Goal: Task Accomplishment & Management: Manage account settings

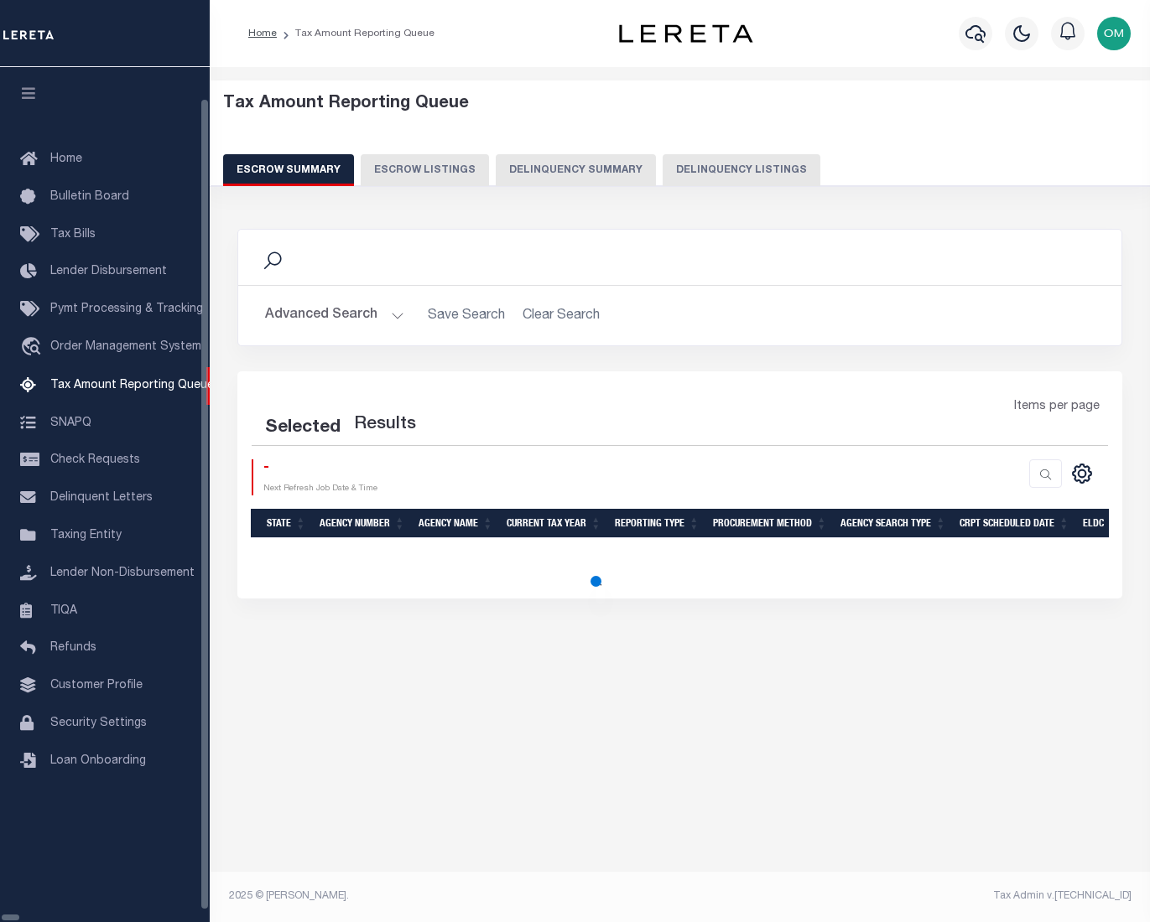
select select "100"
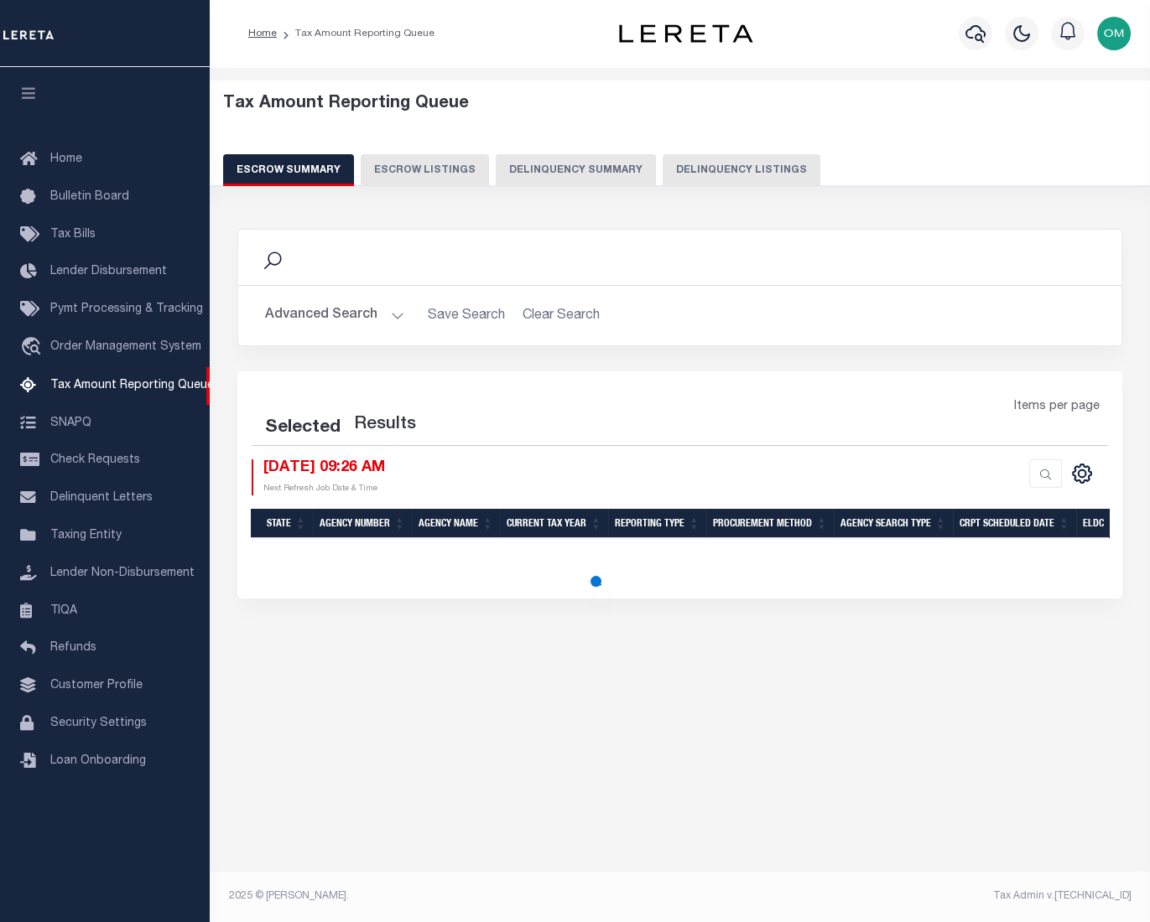
select select "100"
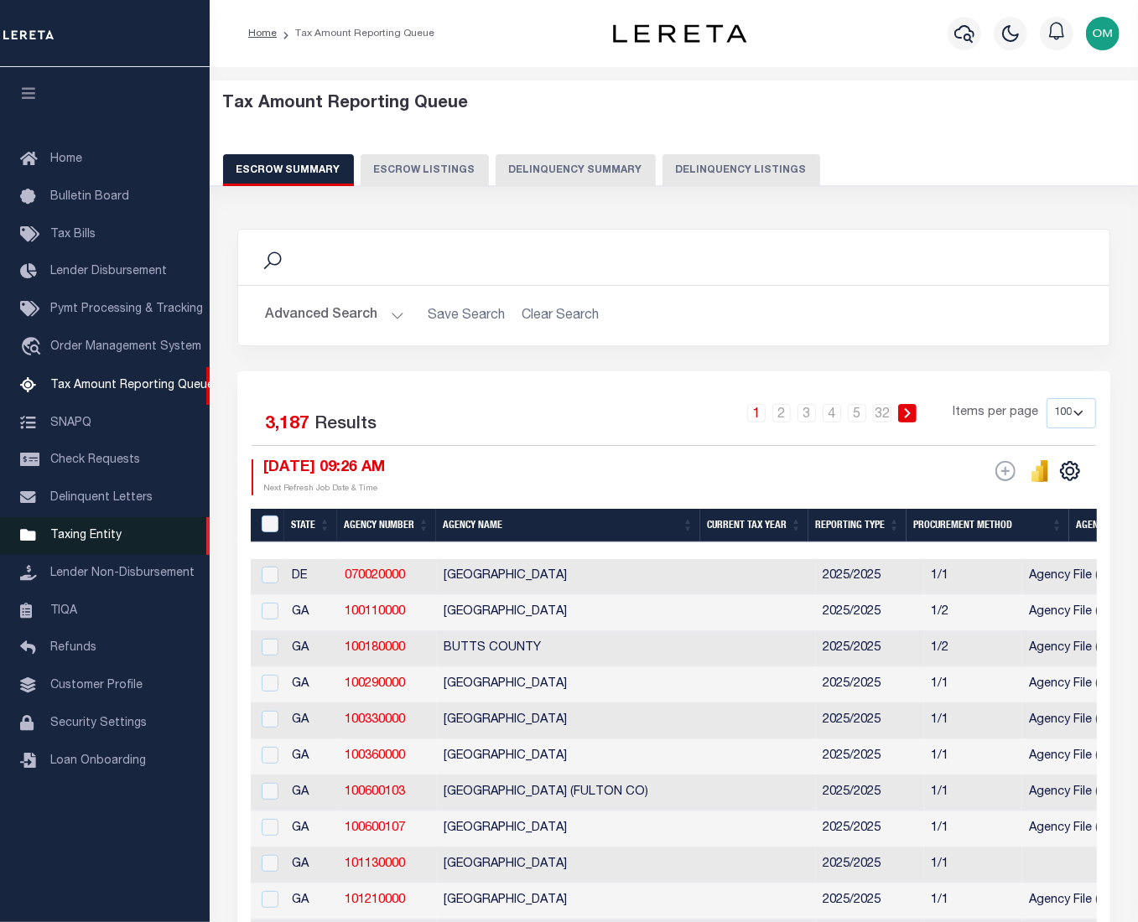
click at [98, 542] on span "Taxing Entity" at bounding box center [85, 536] width 71 height 12
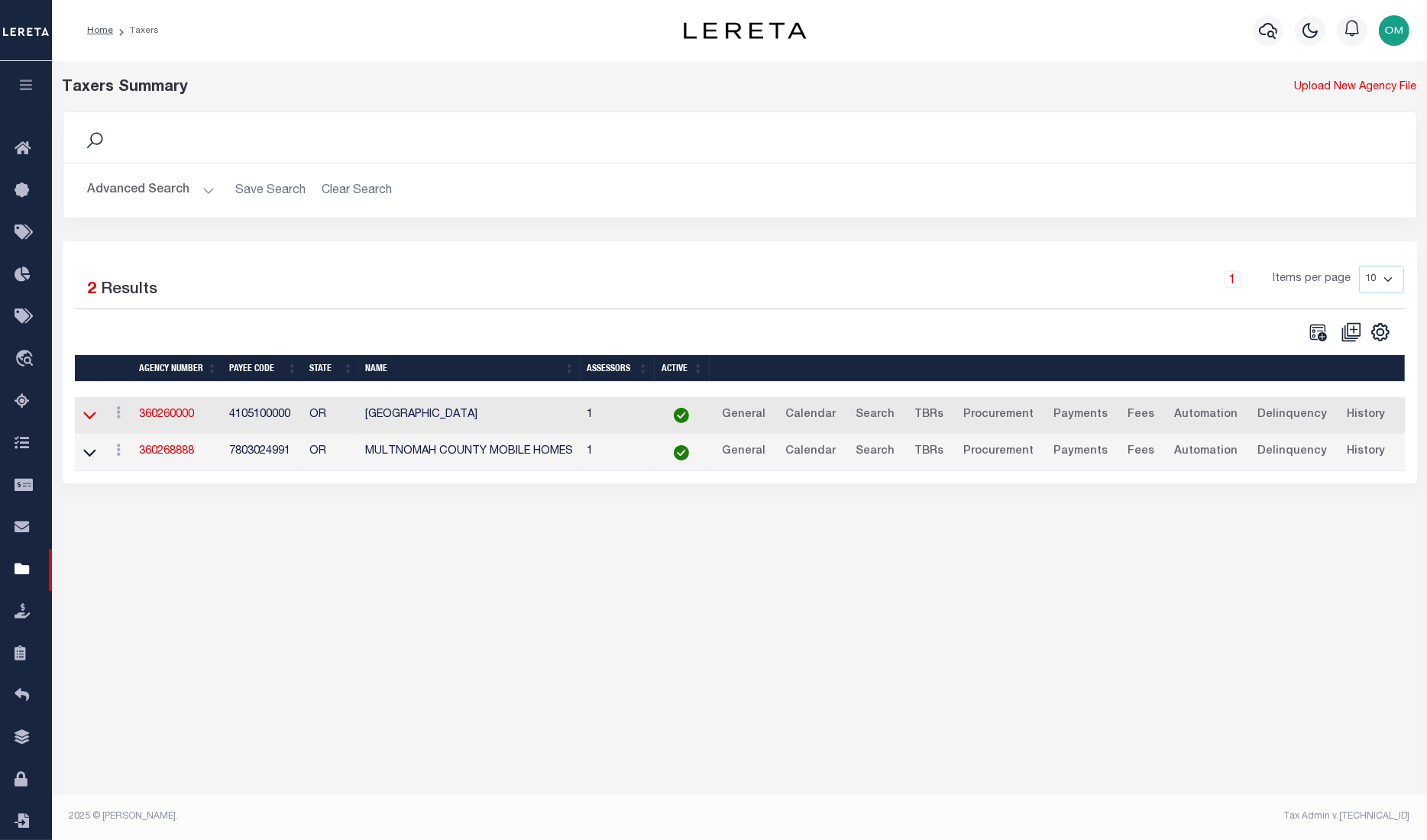
click at [95, 418] on icon at bounding box center [89, 415] width 13 height 16
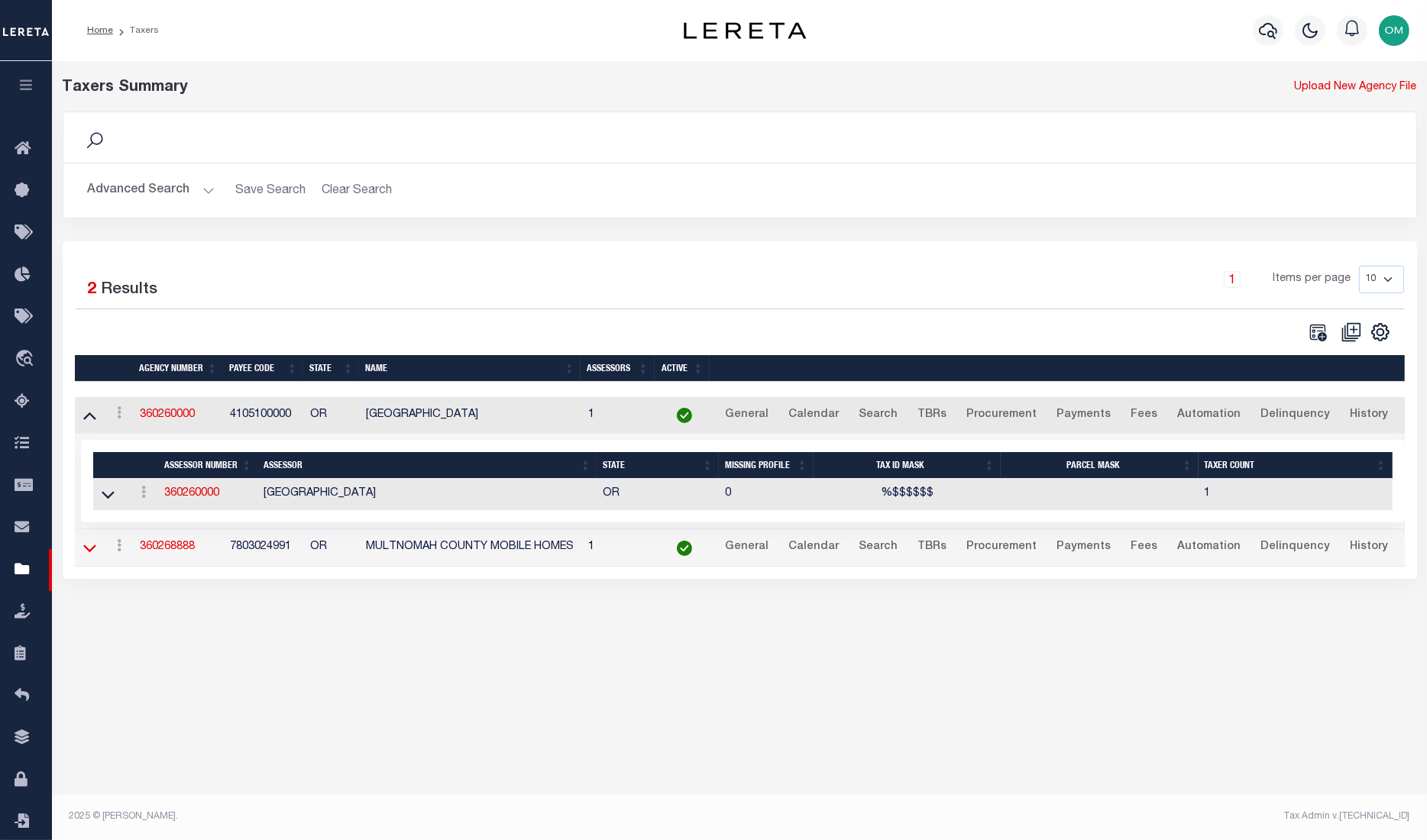
click at [87, 548] on icon at bounding box center [89, 548] width 13 height 16
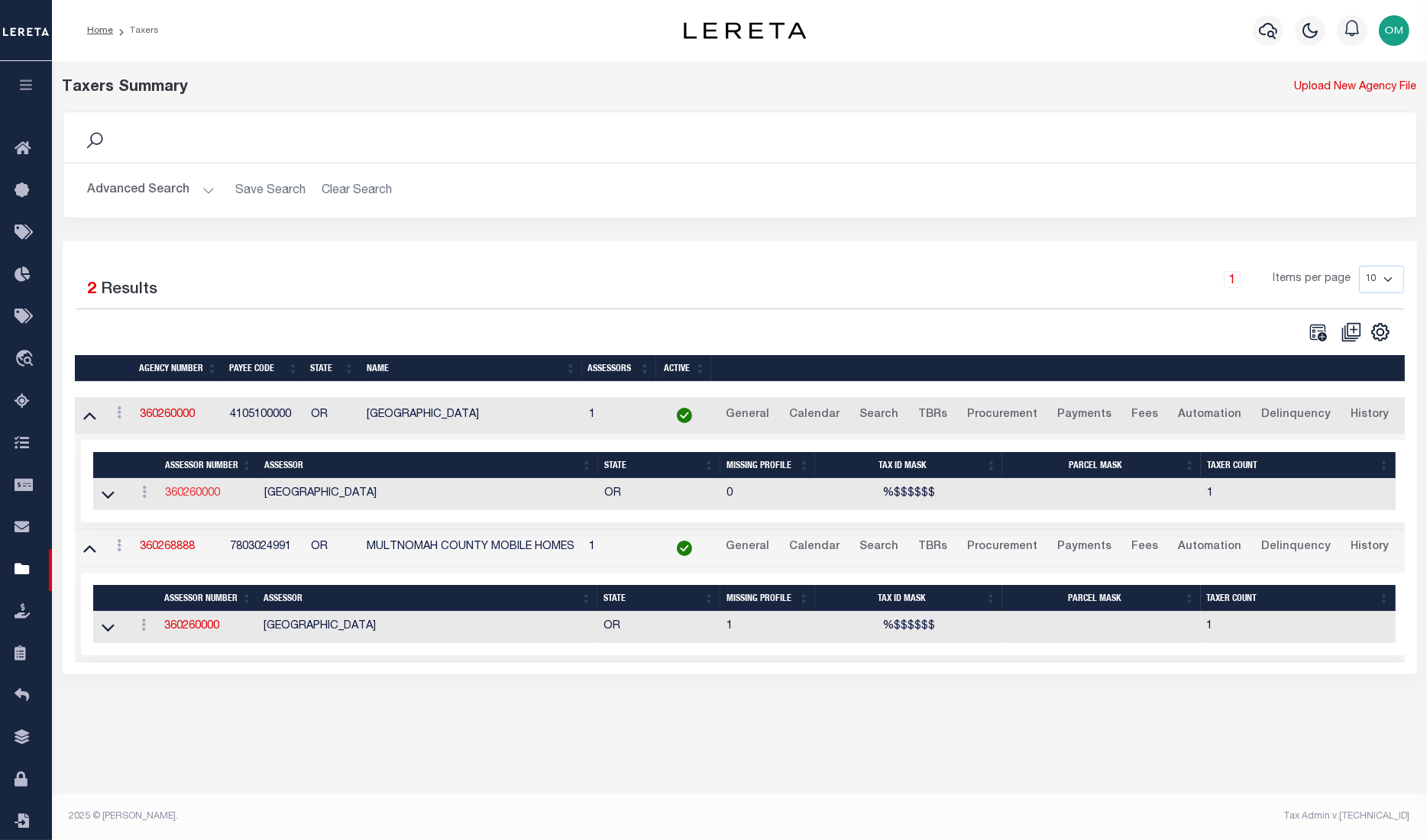
click at [191, 495] on link "360260000" at bounding box center [192, 494] width 55 height 11
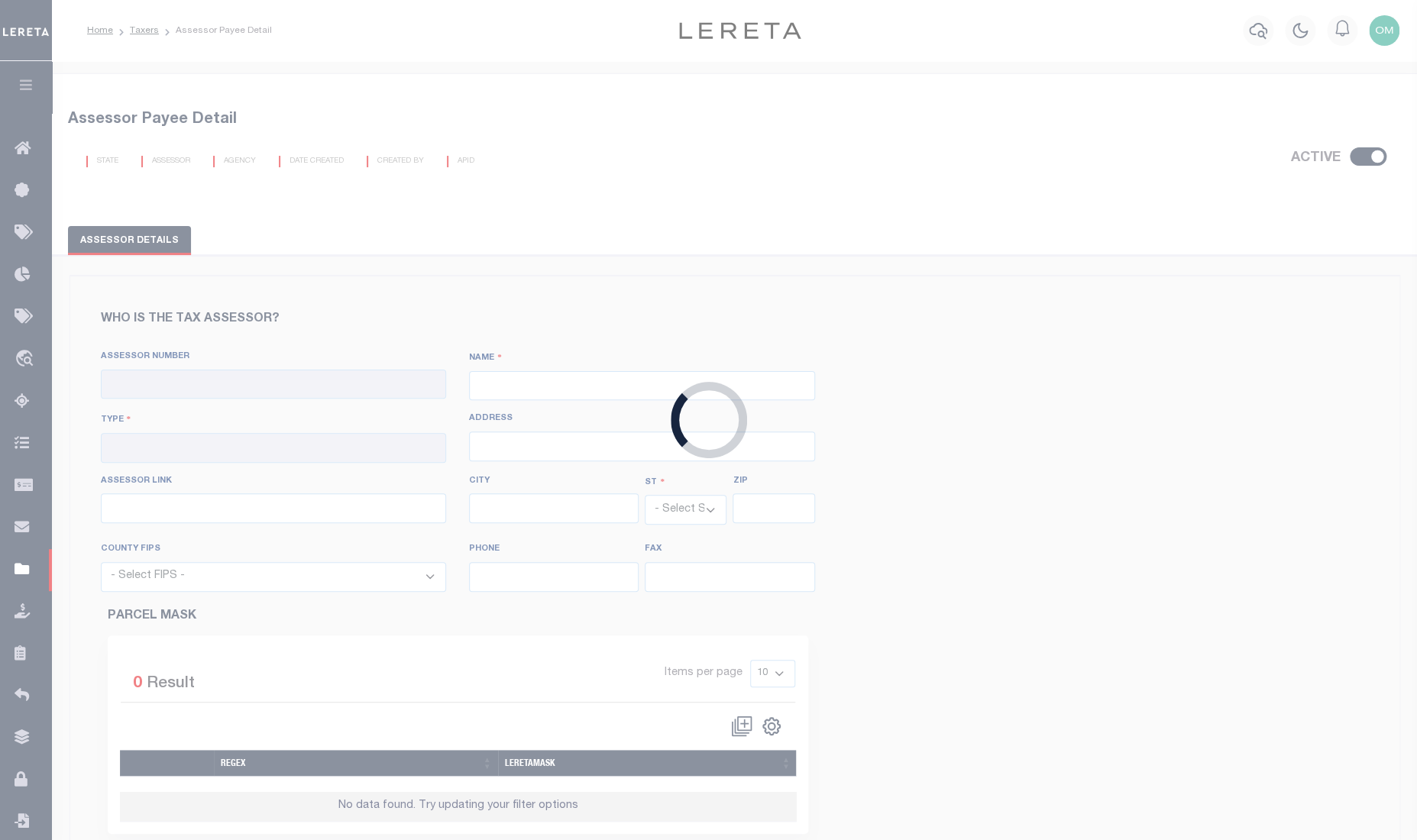
checkbox input "true"
type input "360260000"
type input "MULTNOMAH COUNTY"
type input "00 - County"
type input "501 SE Hawthorne Blvd, Rm 175"
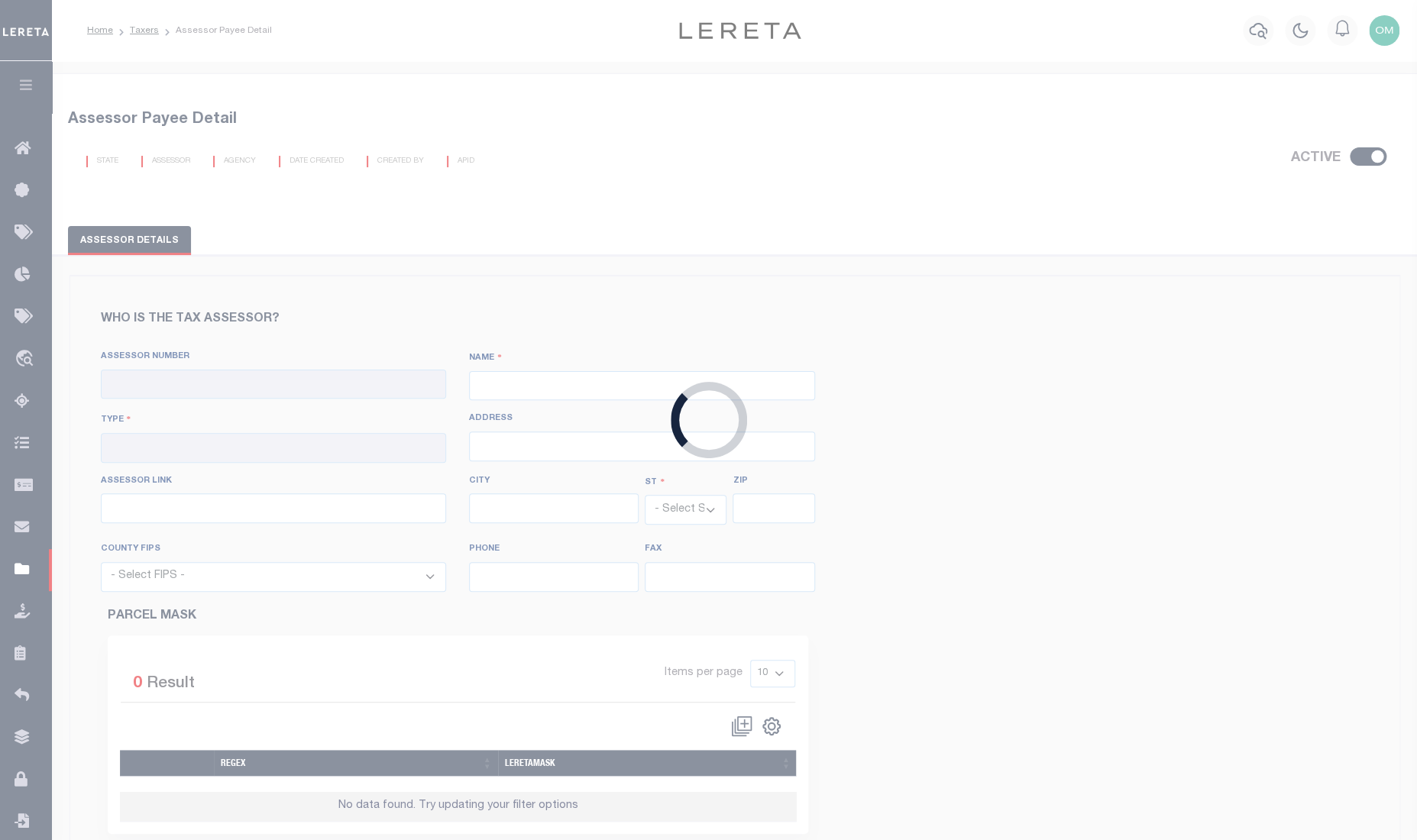
type input "http://www.multcoproptax.org/"
type input "Portland"
select select "OR"
type input "97214"
select select "41051"
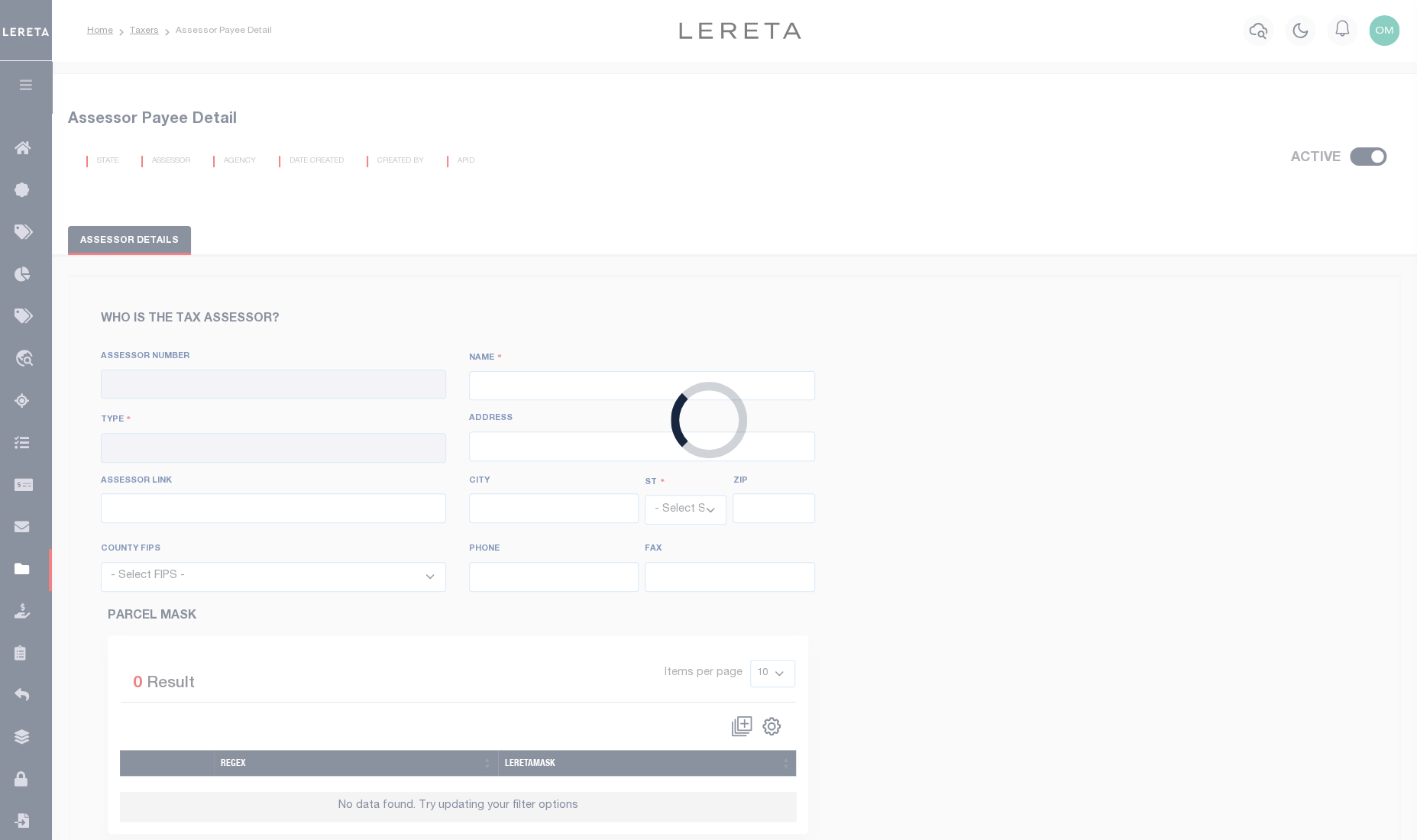
type input "503-988-7902"
type input "503-988-3330"
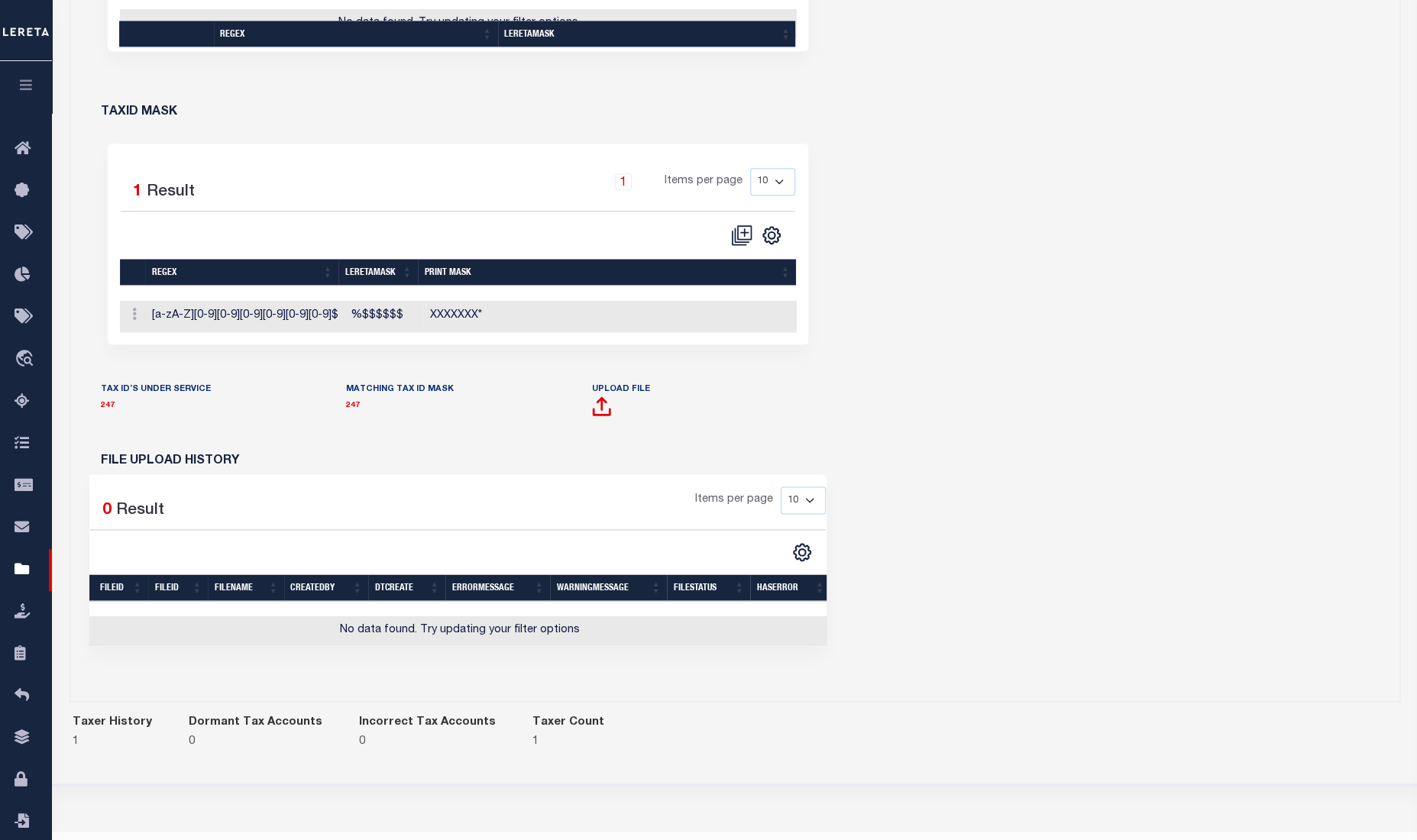
scroll to position [833, 0]
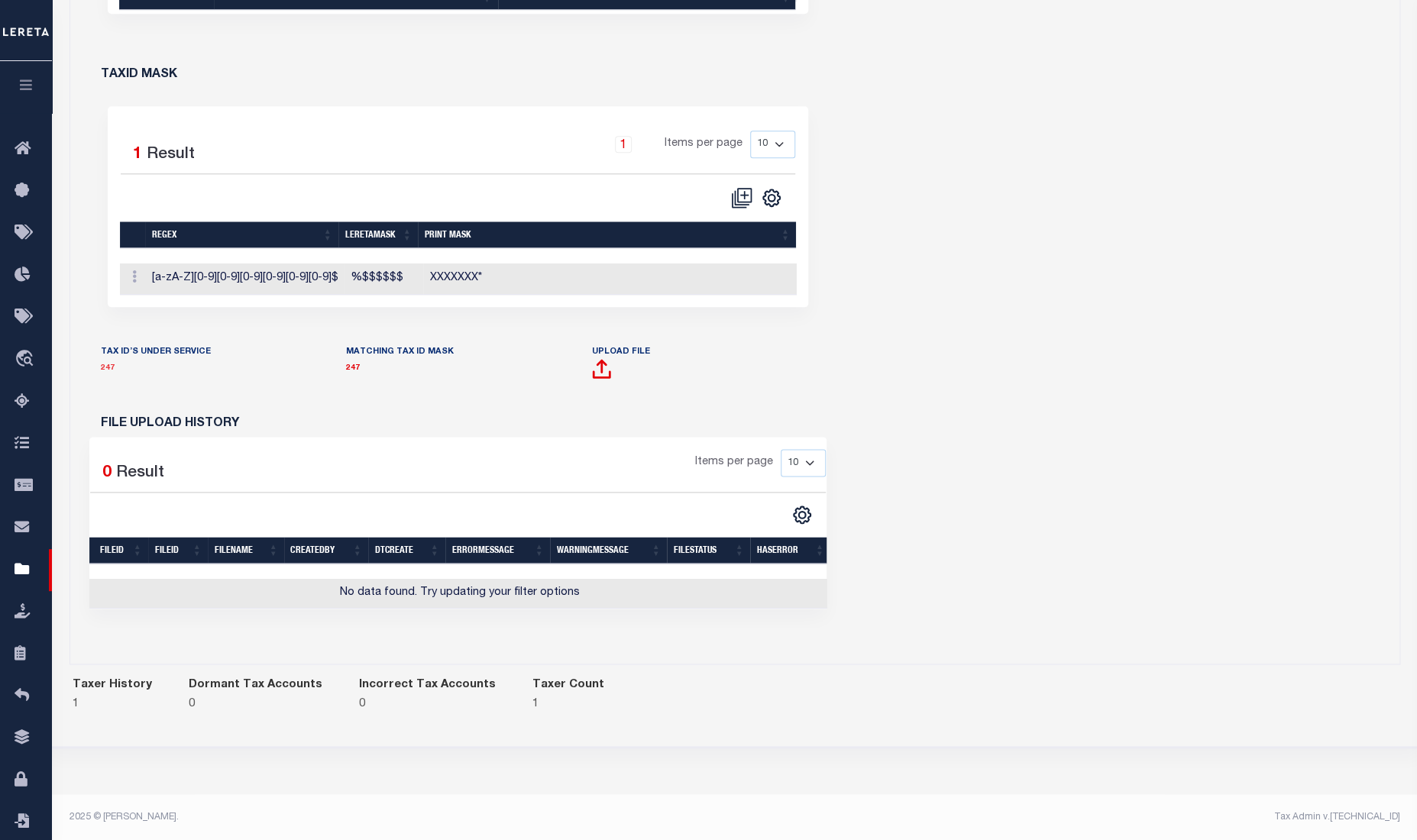
click at [107, 372] on link "247" at bounding box center [108, 368] width 14 height 7
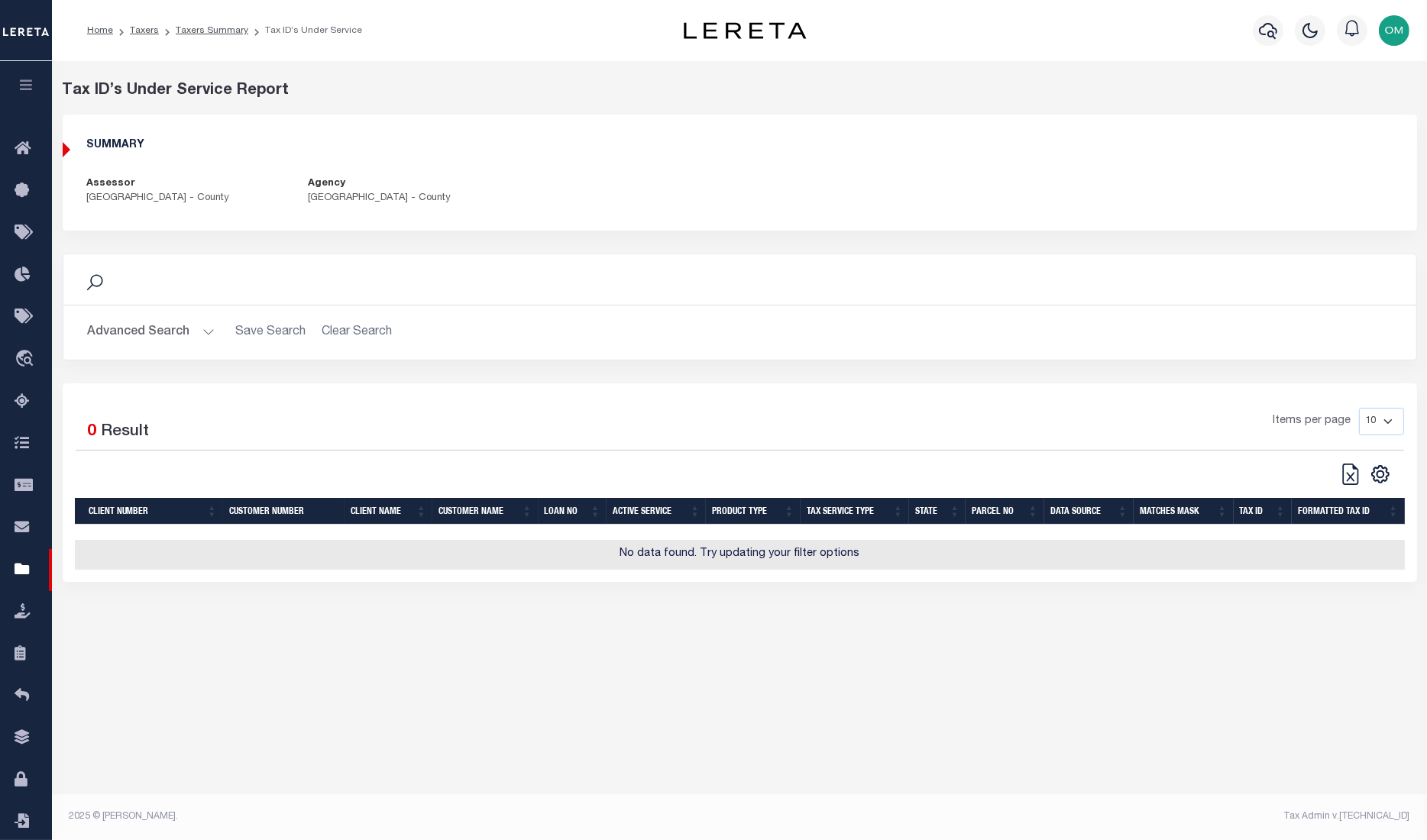
click at [201, 316] on div "Advanced Search Save Search Clear Search tblUnderServiceReport_dynamictable____…" at bounding box center [740, 333] width 1353 height 55
click at [202, 343] on button "Advanced Search" at bounding box center [150, 333] width 127 height 30
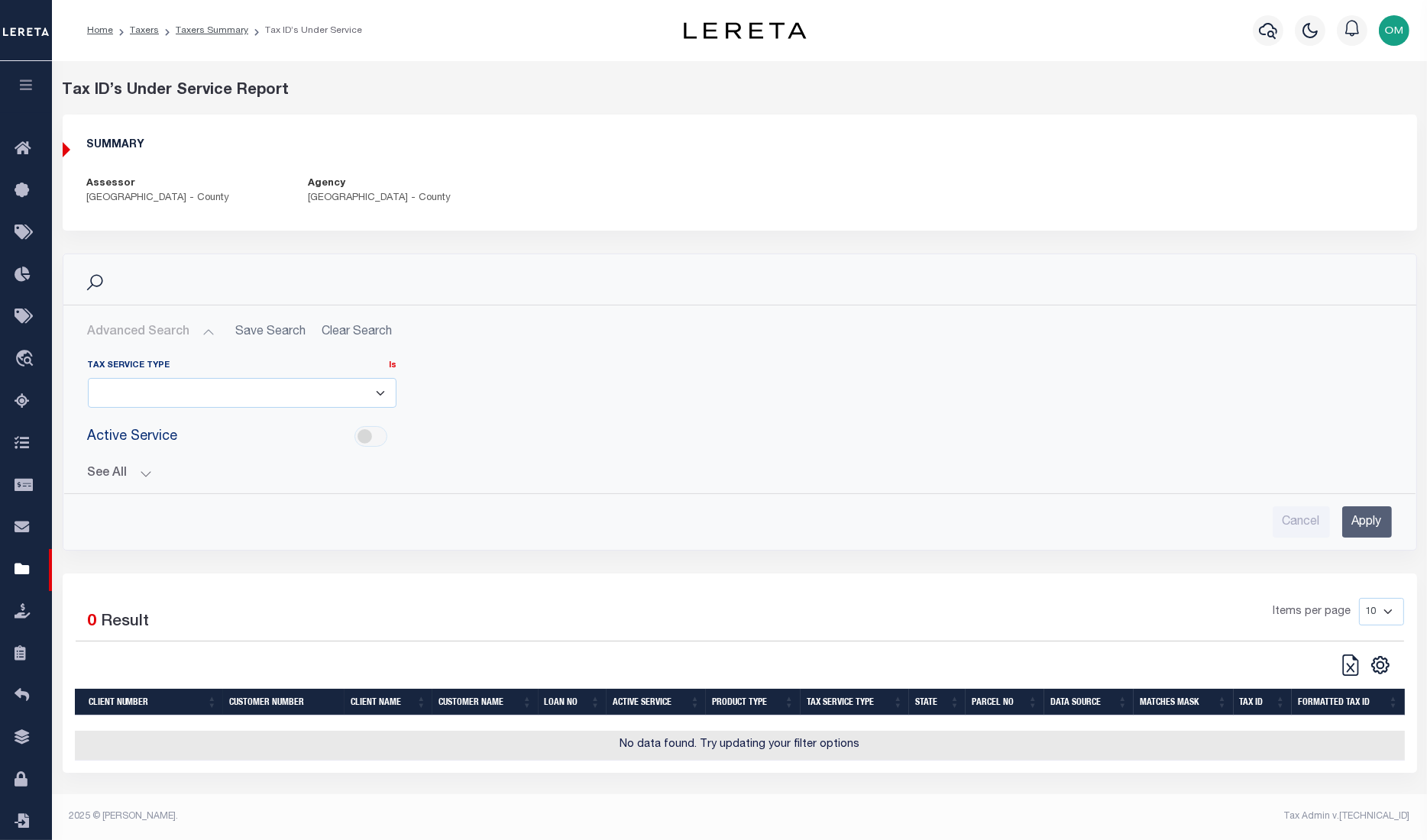
click at [147, 472] on button "See All" at bounding box center [739, 474] width 1304 height 15
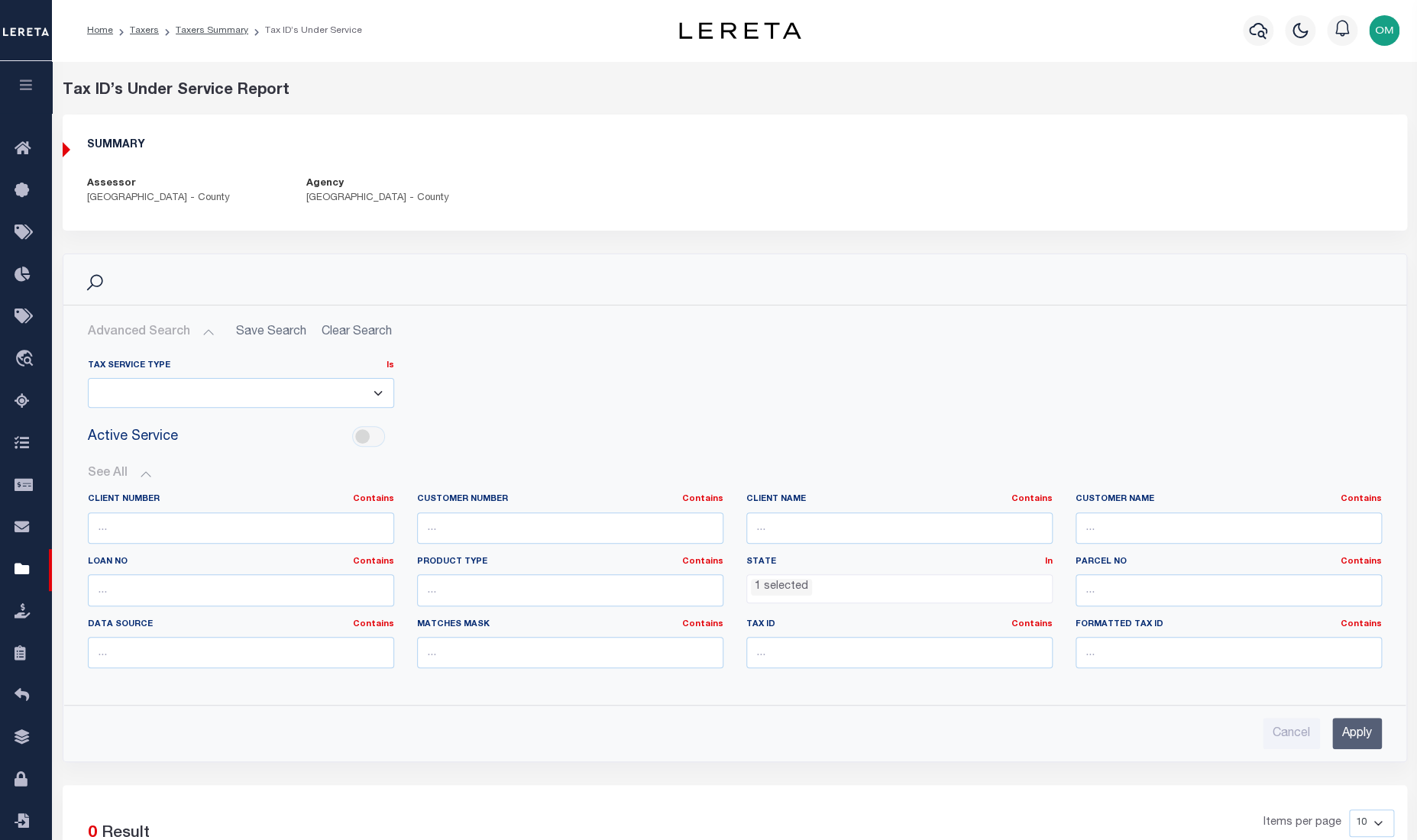
click at [831, 581] on ul "1 selected" at bounding box center [899, 585] width 305 height 21
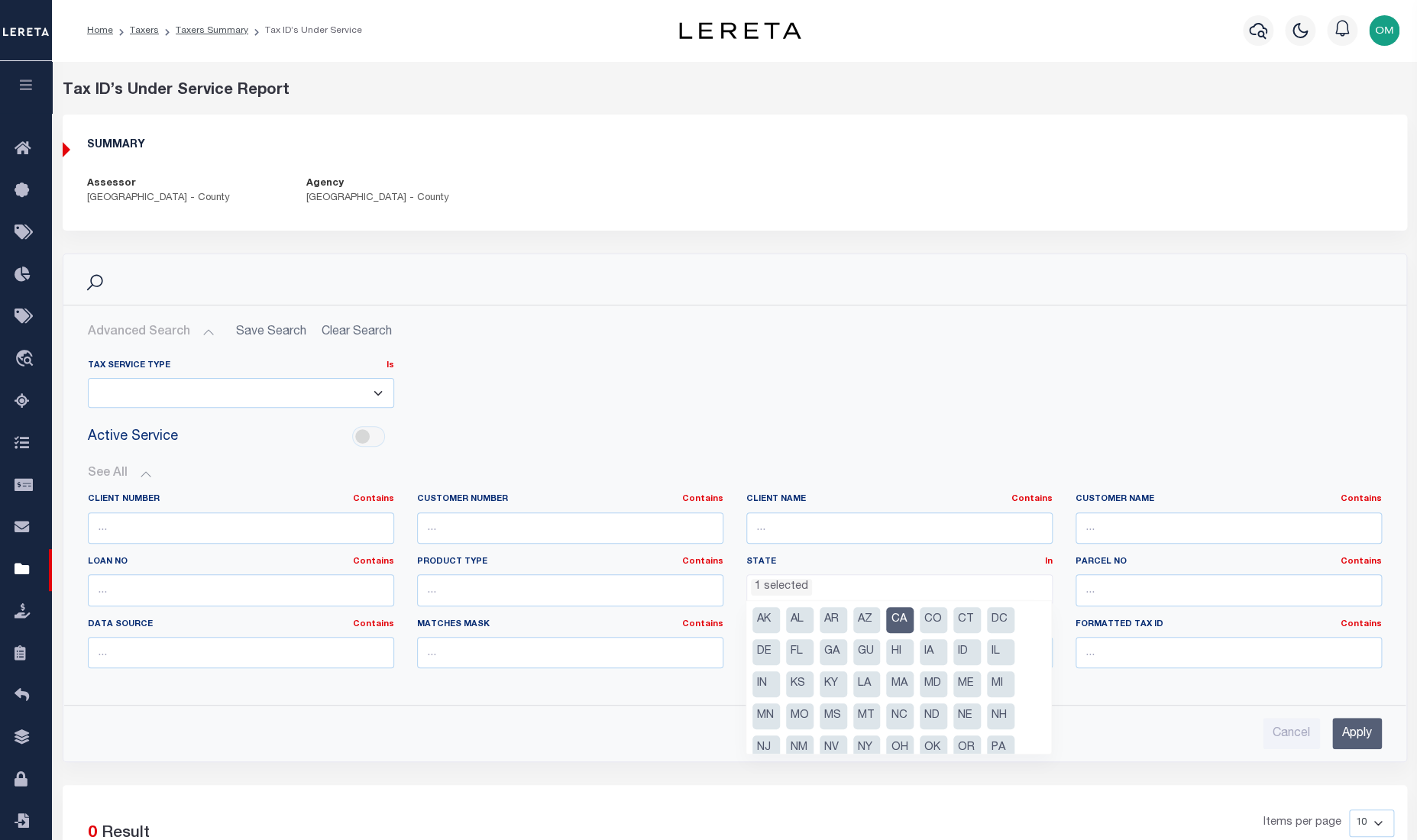
click at [901, 622] on li "CA" at bounding box center [900, 620] width 27 height 26
select select
click at [1047, 724] on input "Apply" at bounding box center [1357, 733] width 49 height 31
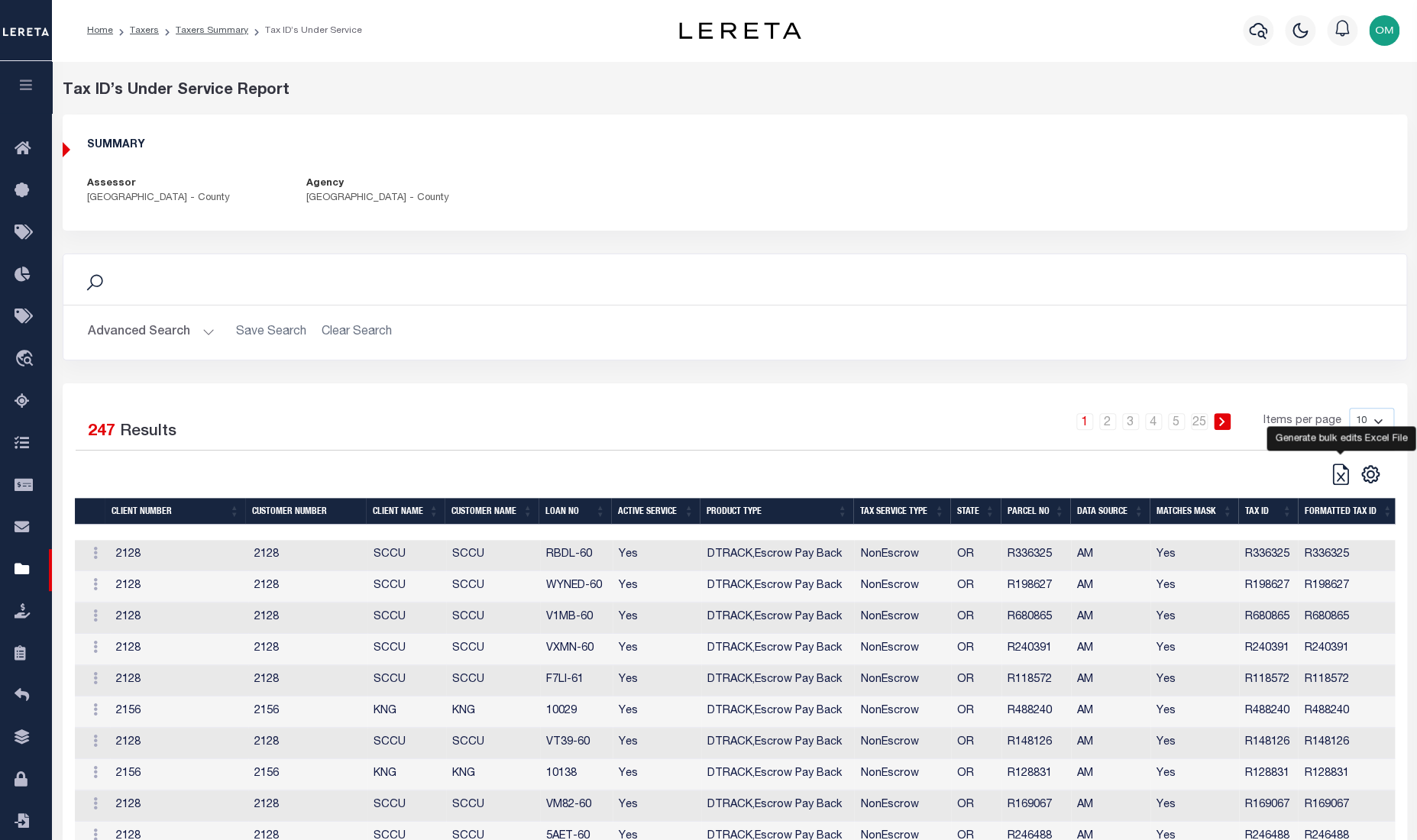
click at [1047, 476] on icon at bounding box center [1340, 474] width 21 height 21
click at [871, 190] on div "SUMMARY Assessor MULTNOMAH COUNTY - County Agency MULTNOMAH COUNTY - County" at bounding box center [735, 172] width 1343 height 92
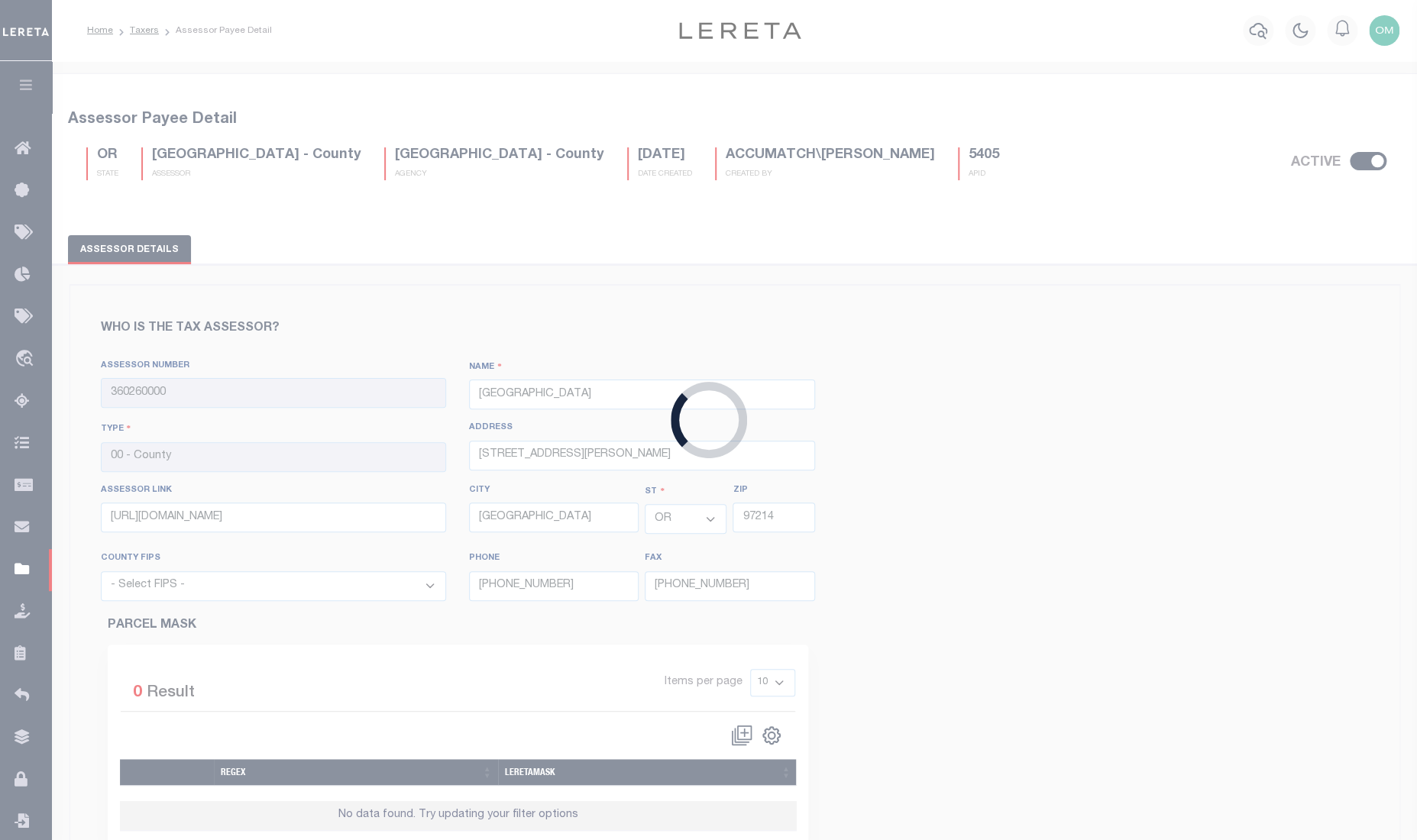
select select "41051"
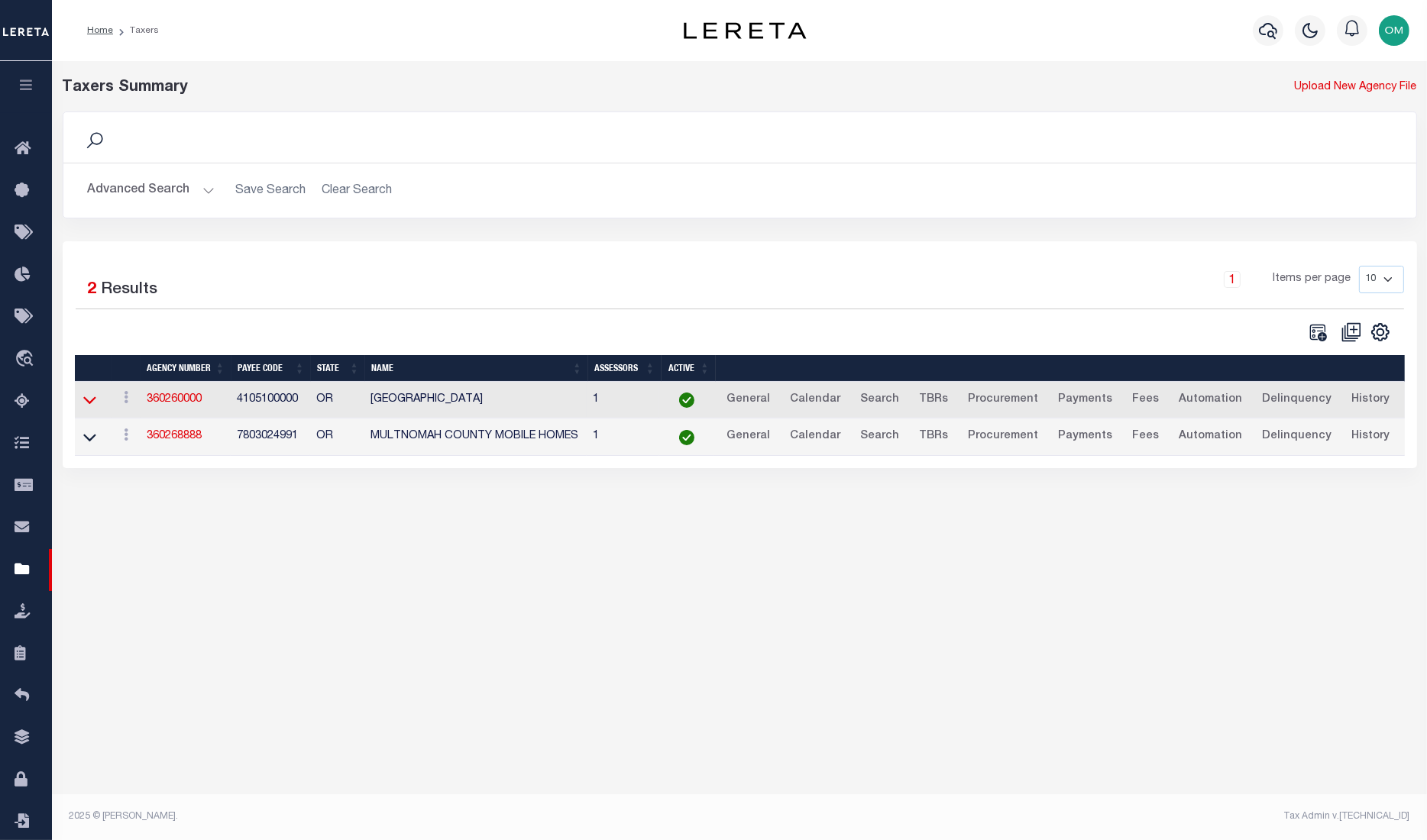
click at [90, 398] on icon at bounding box center [89, 400] width 13 height 16
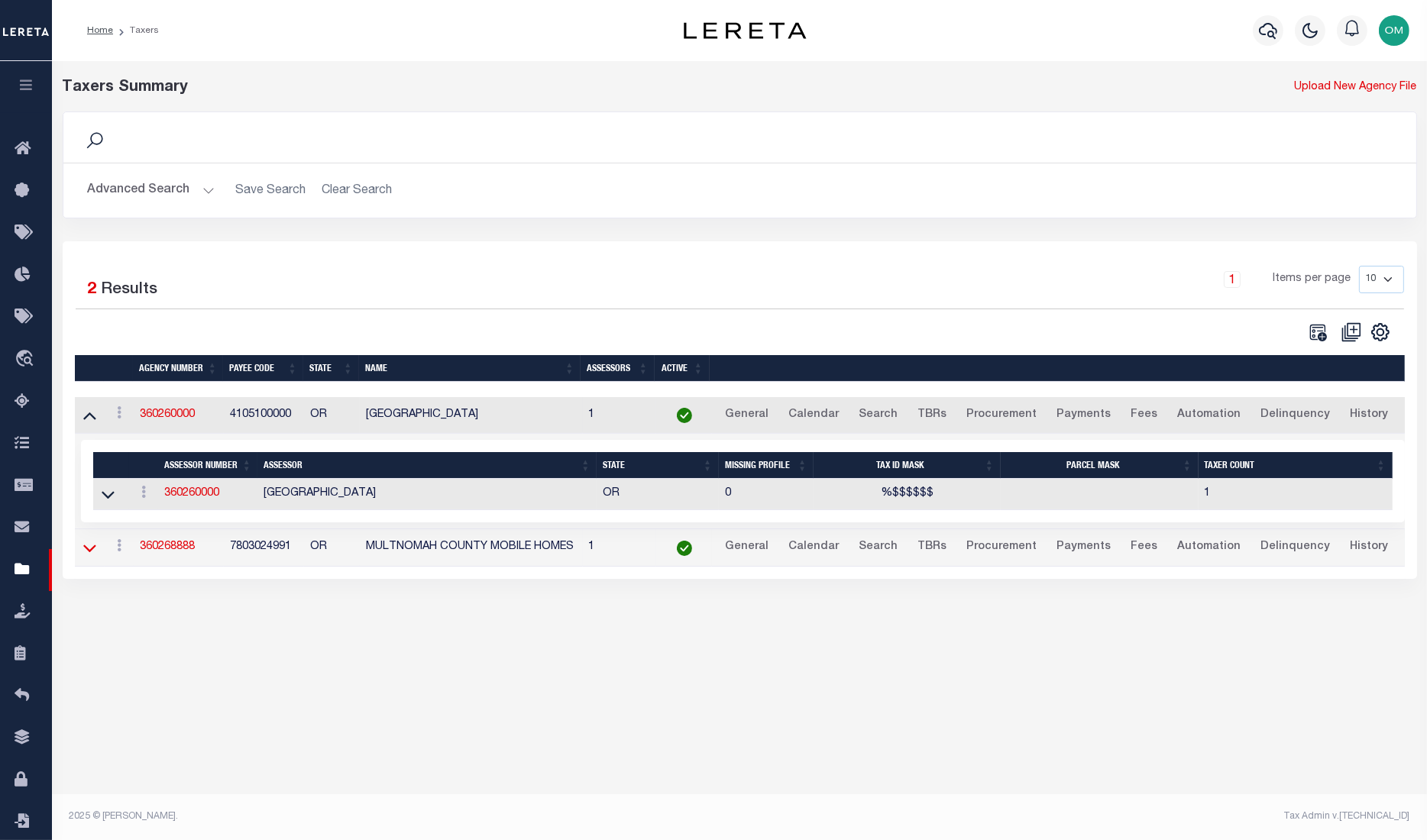
click at [87, 554] on icon at bounding box center [89, 548] width 13 height 16
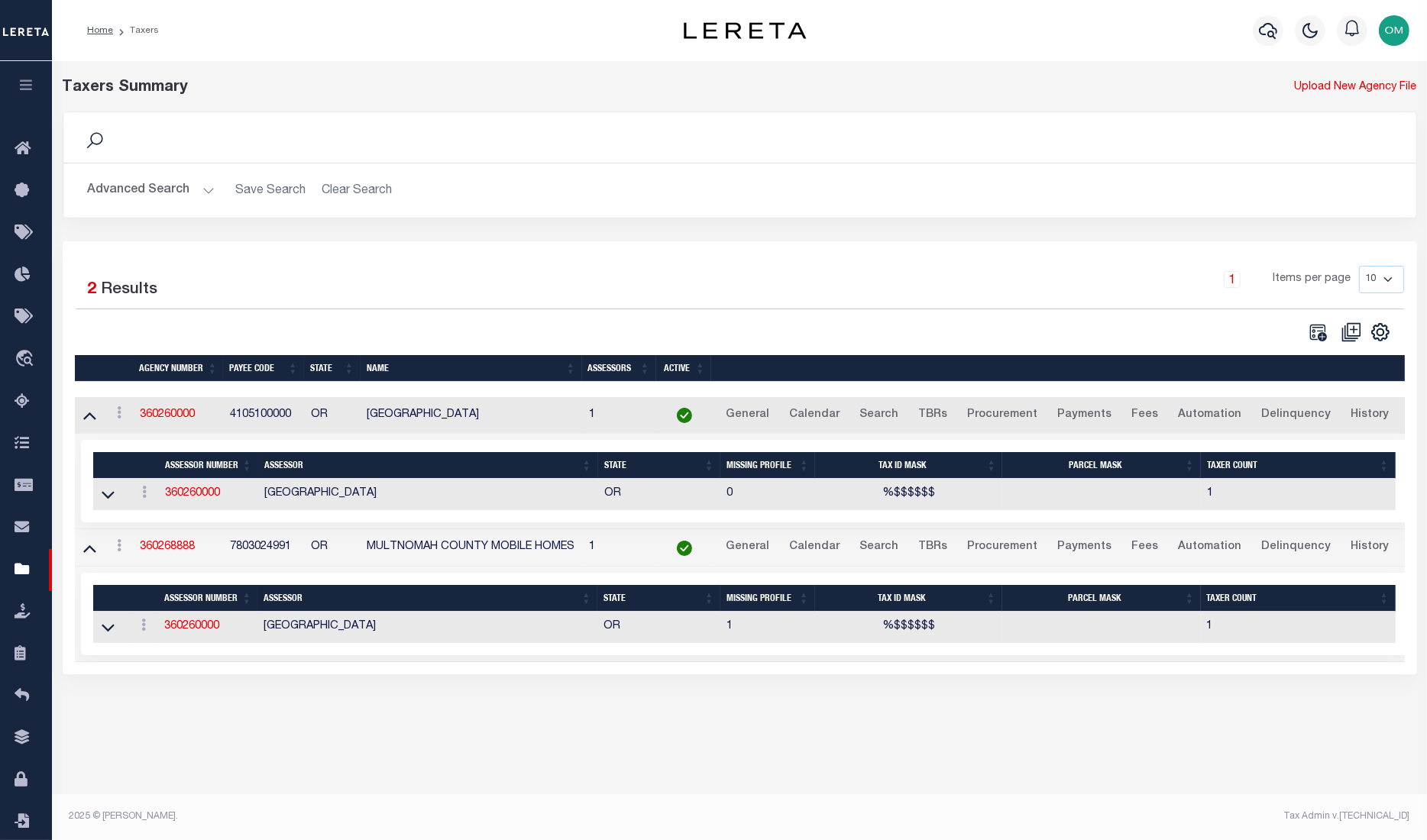
click at [203, 185] on button "Advanced Search" at bounding box center [150, 190] width 127 height 30
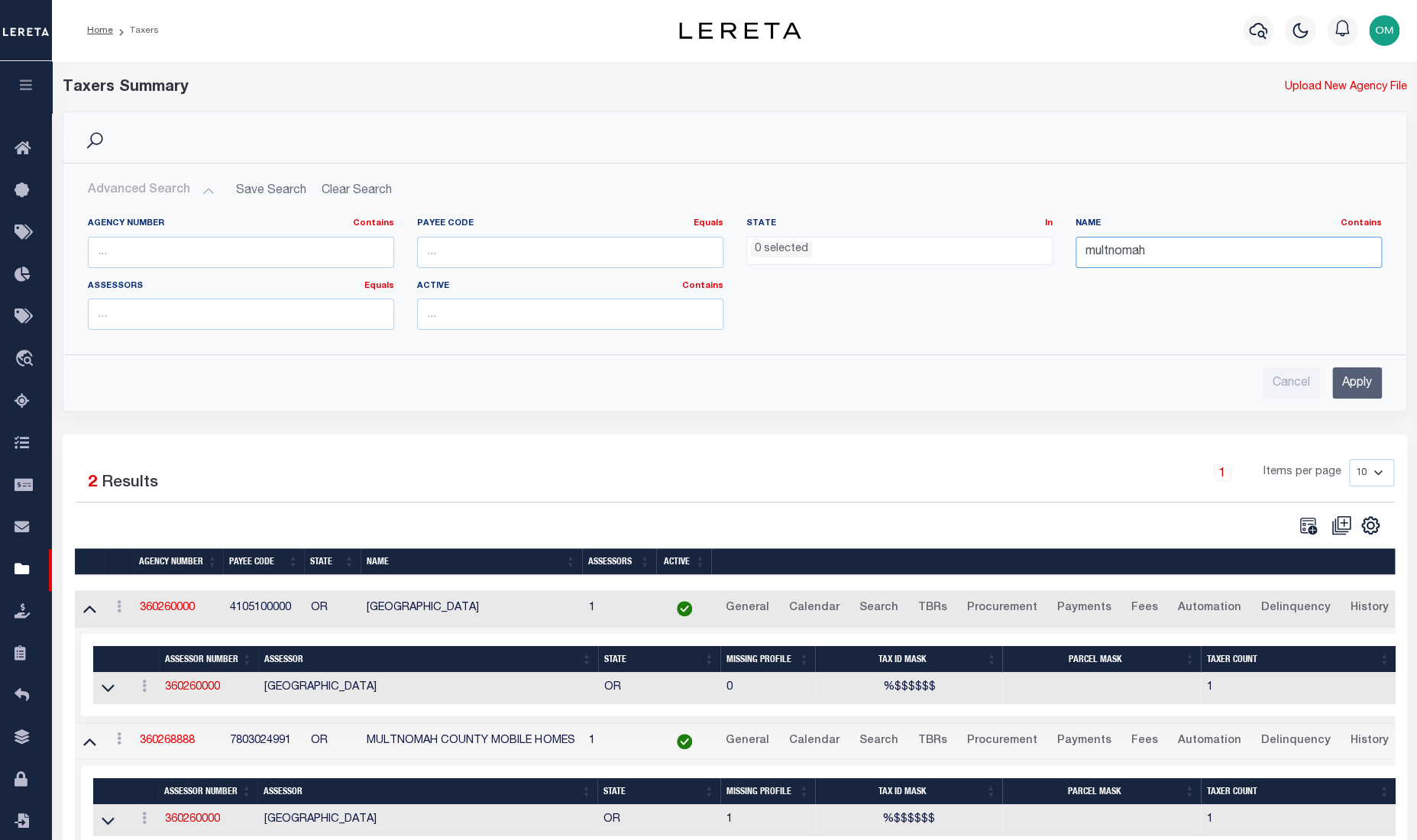
drag, startPoint x: 1205, startPoint y: 249, endPoint x: 931, endPoint y: 255, distance: 274.1
click at [931, 255] on div "Agency Number Contains Contains Is Payee Code Equals Equals Is Not Equal To Is …" at bounding box center [734, 280] width 1317 height 125
click at [1047, 379] on input "Apply" at bounding box center [1357, 383] width 49 height 31
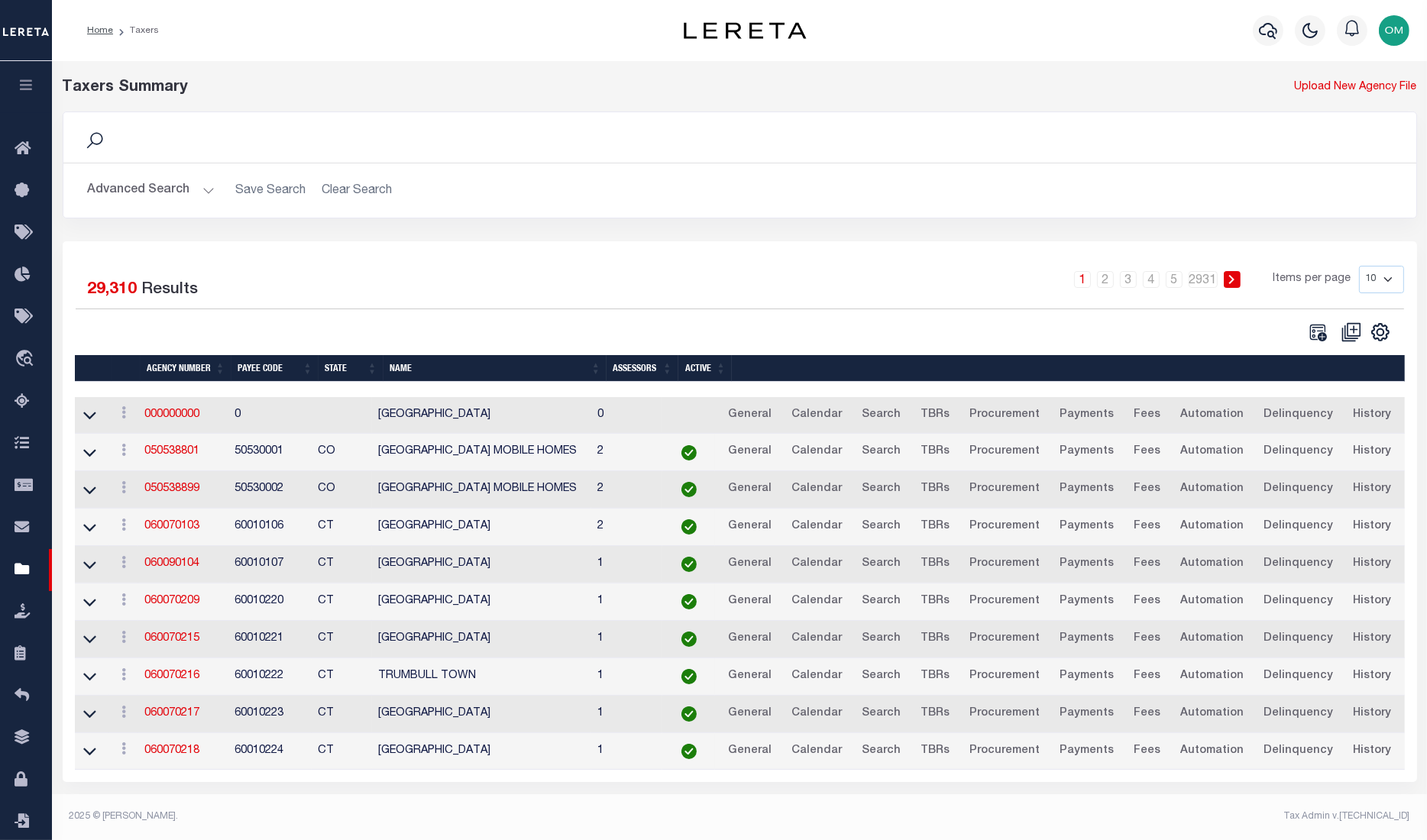
click at [205, 193] on button "Advanced Search" at bounding box center [150, 190] width 127 height 30
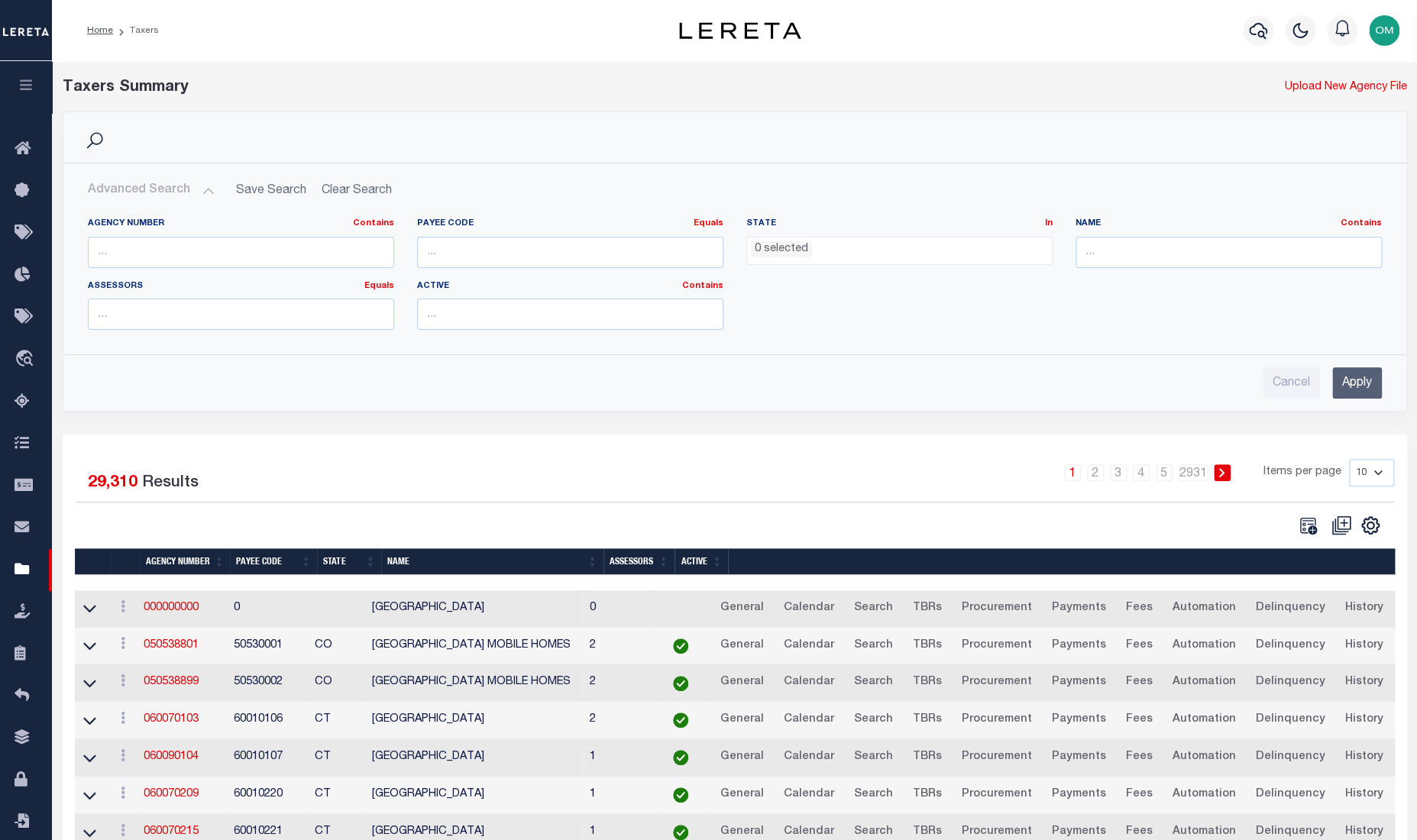
click at [205, 193] on button "Advanced Search" at bounding box center [150, 190] width 127 height 30
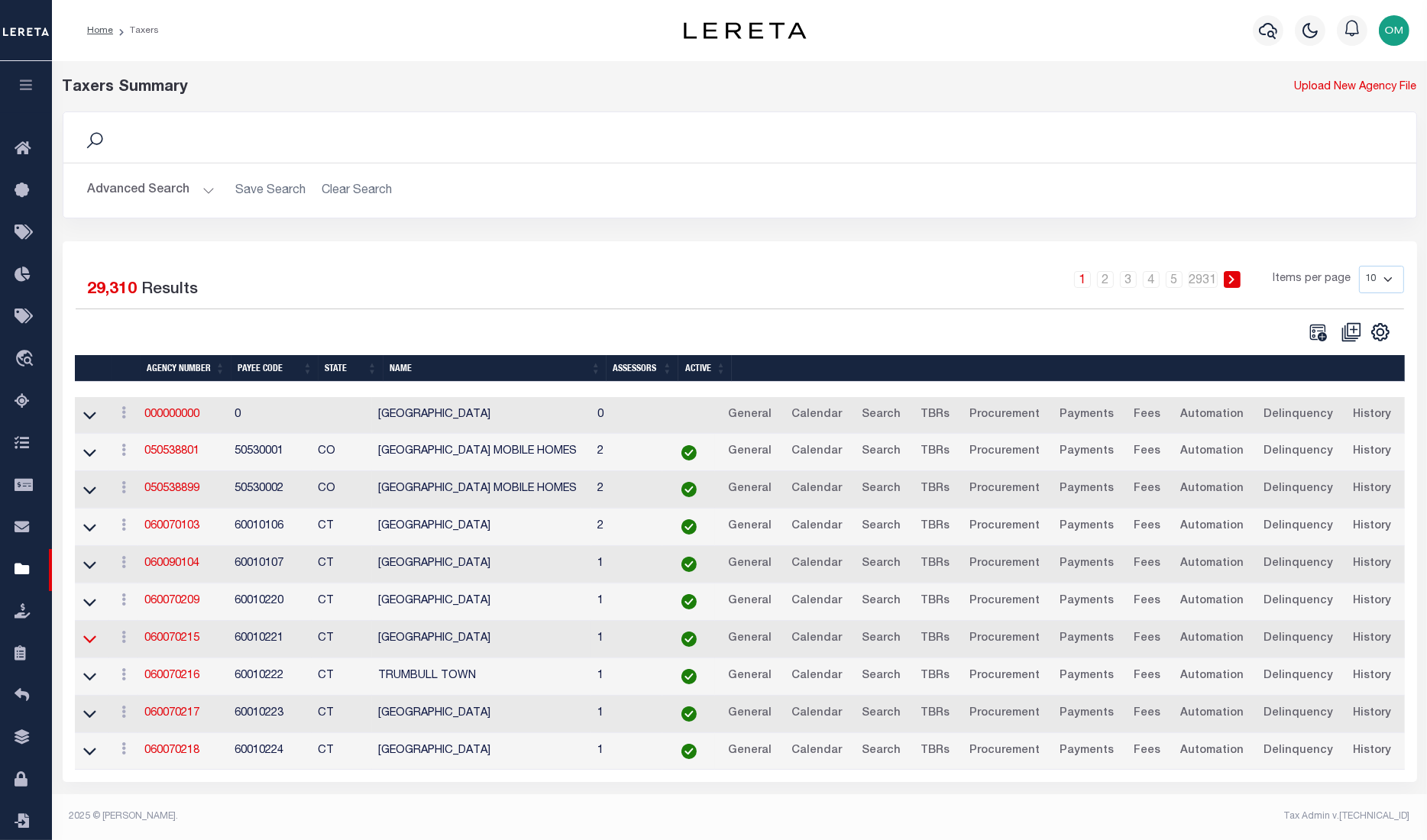
click at [87, 643] on icon at bounding box center [89, 640] width 13 height 16
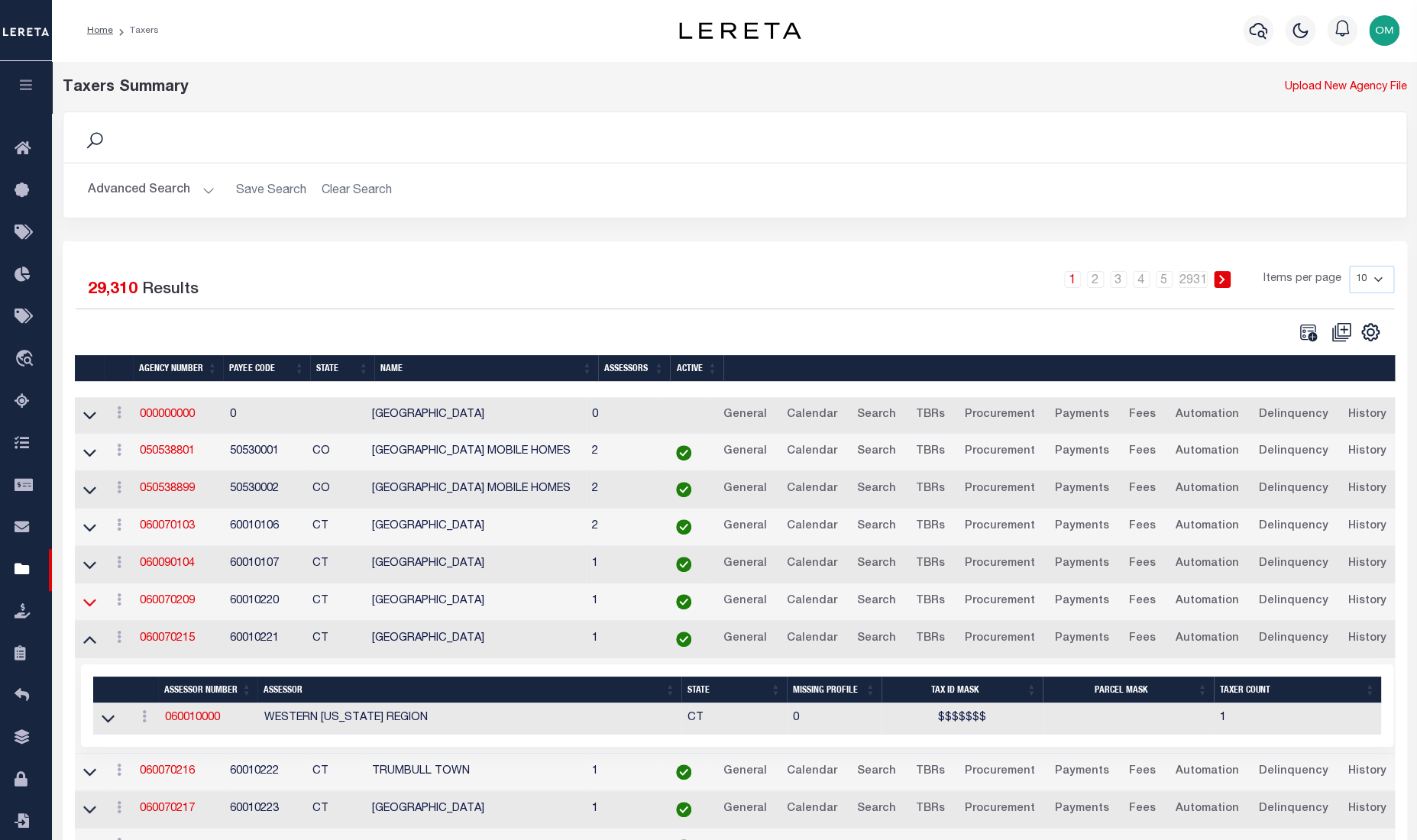
click at [90, 604] on icon at bounding box center [89, 602] width 13 height 16
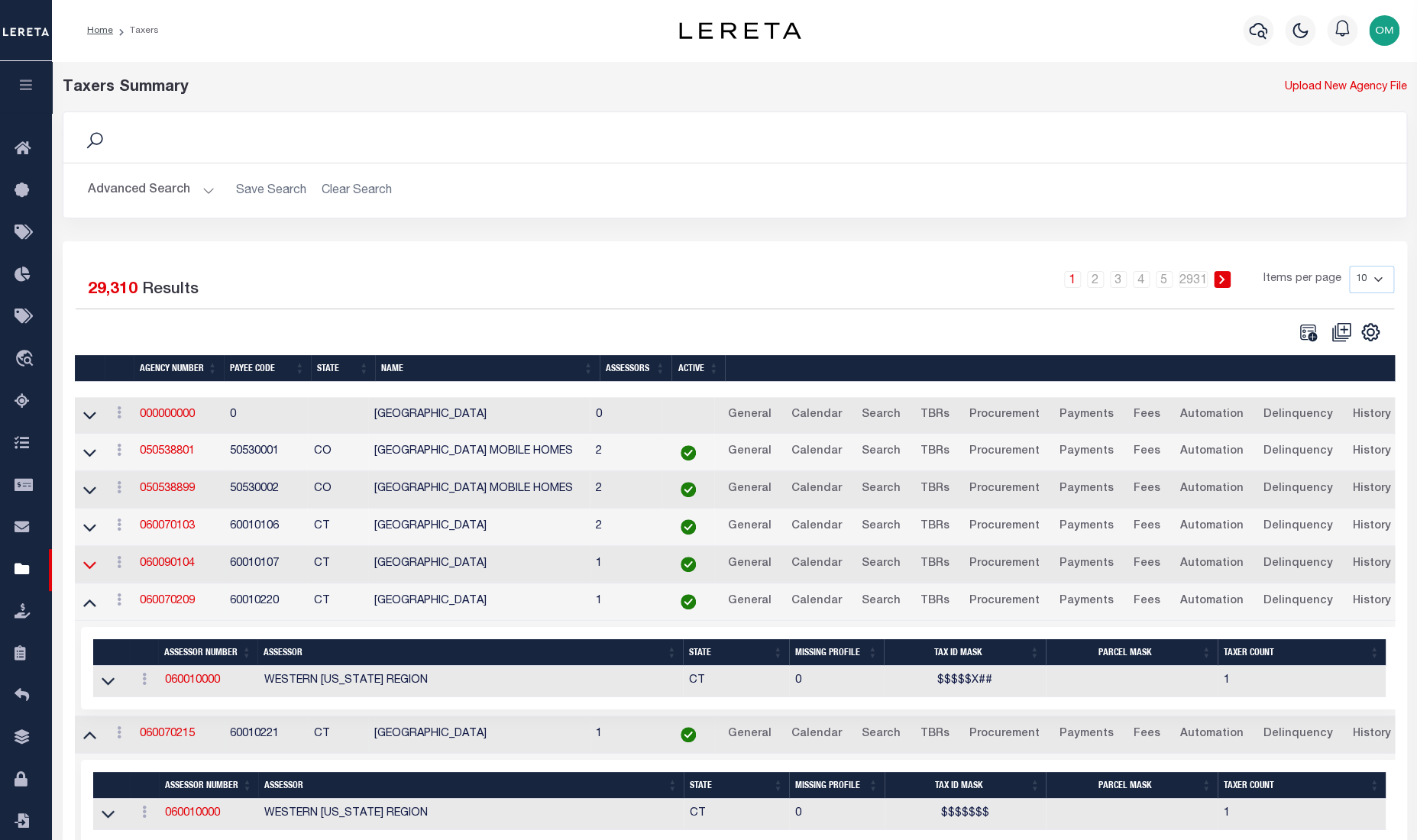
click at [95, 568] on icon at bounding box center [89, 565] width 13 height 16
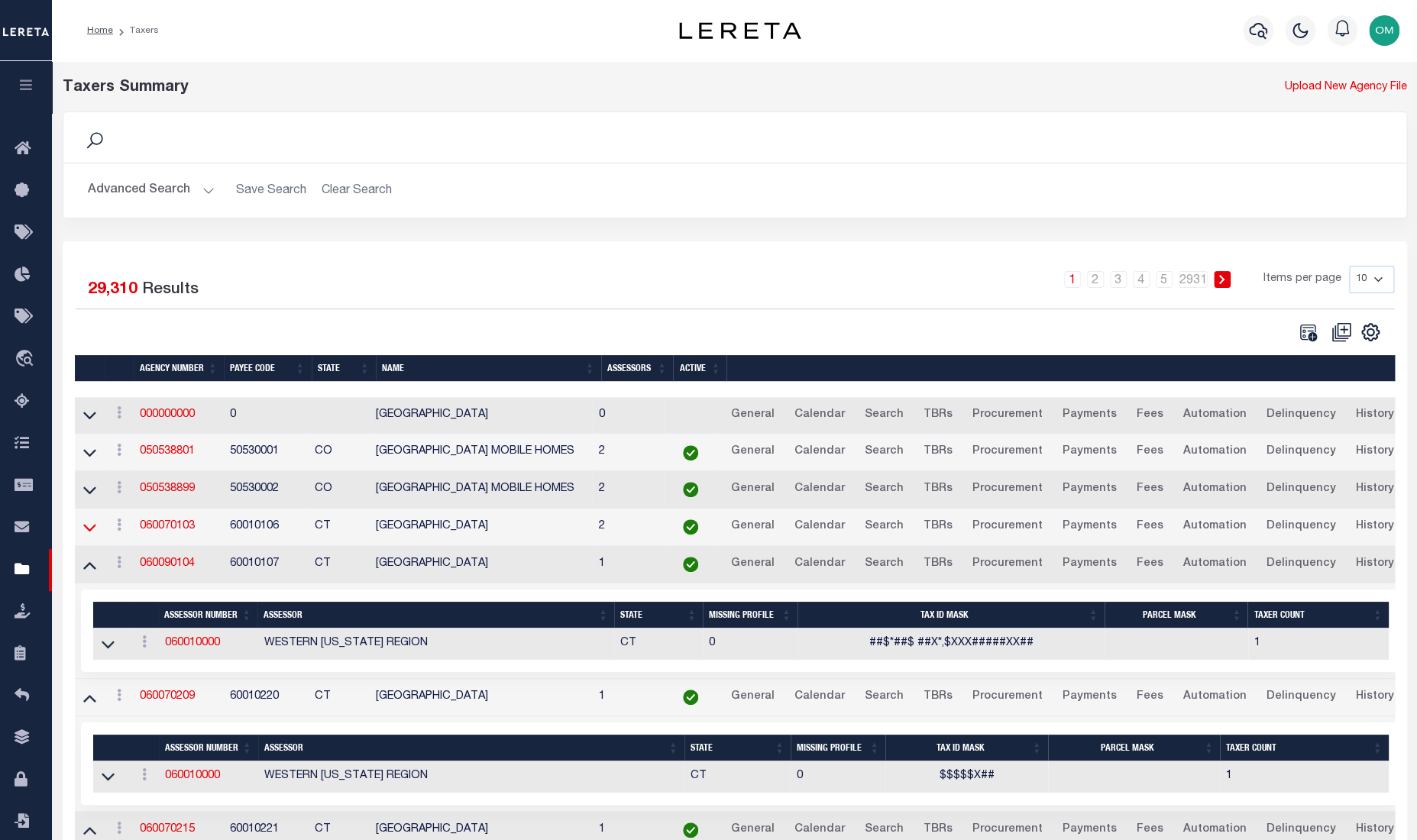
click at [87, 524] on icon at bounding box center [89, 528] width 13 height 16
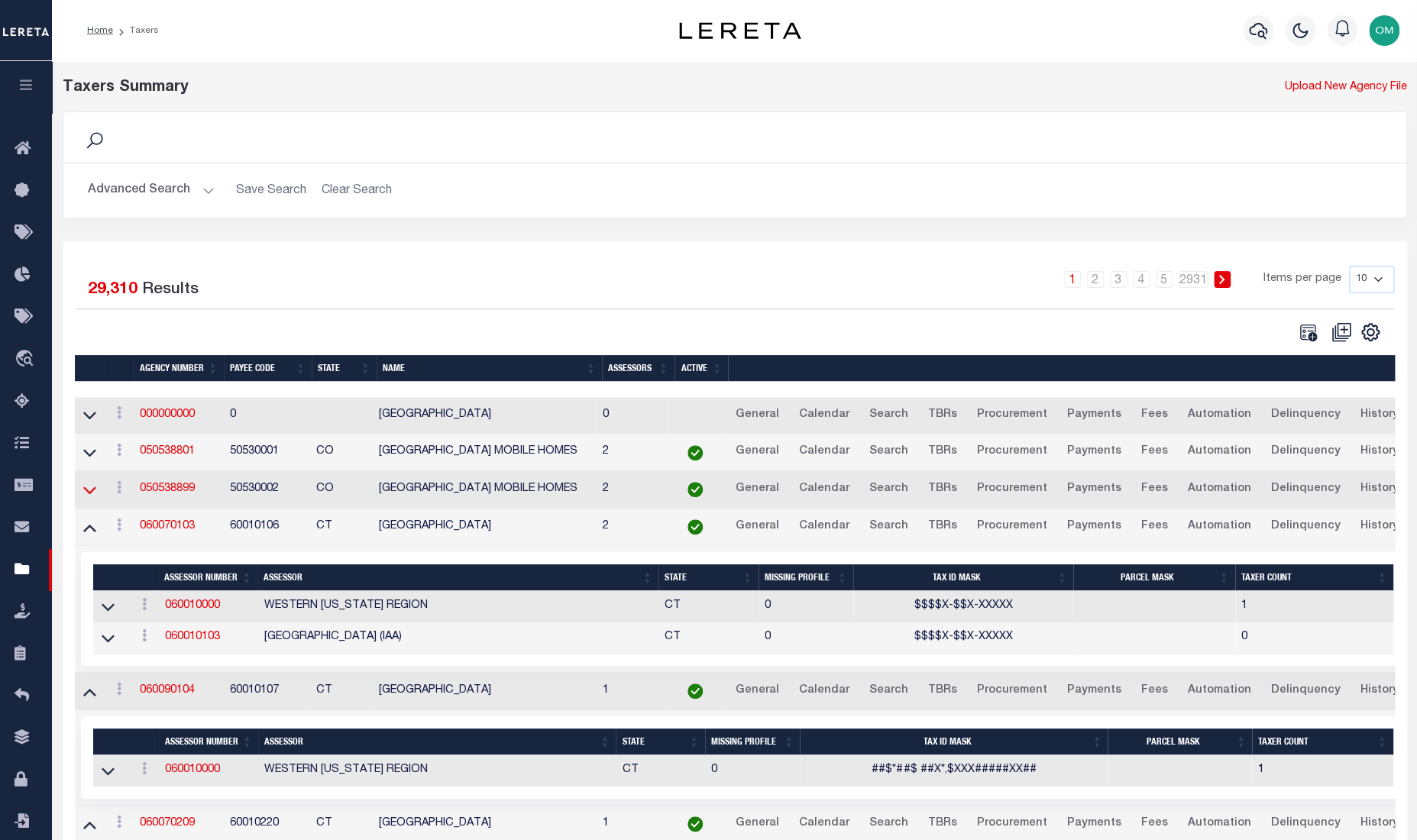
click at [87, 487] on icon at bounding box center [89, 490] width 13 height 16
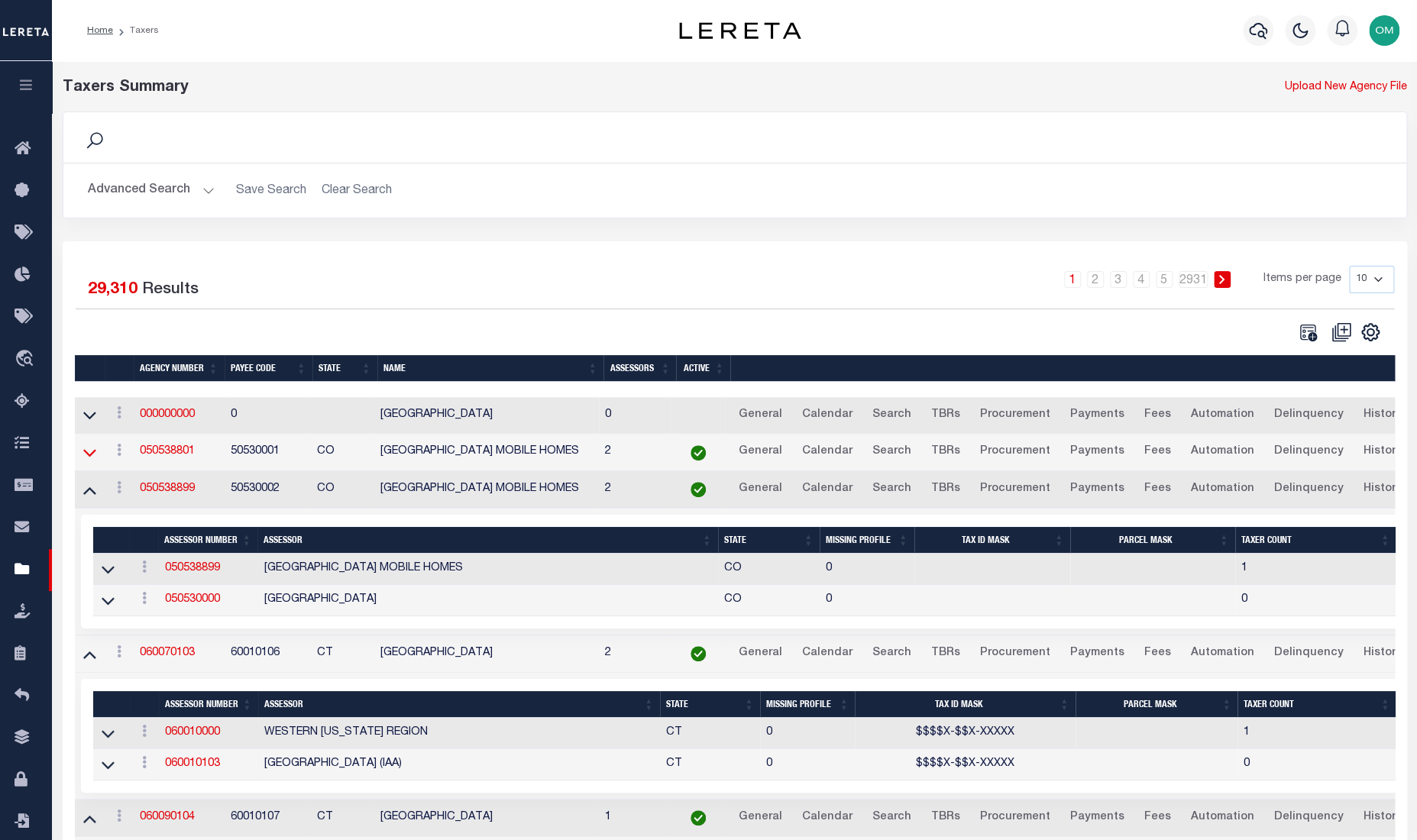
click at [95, 453] on icon at bounding box center [89, 454] width 13 height 7
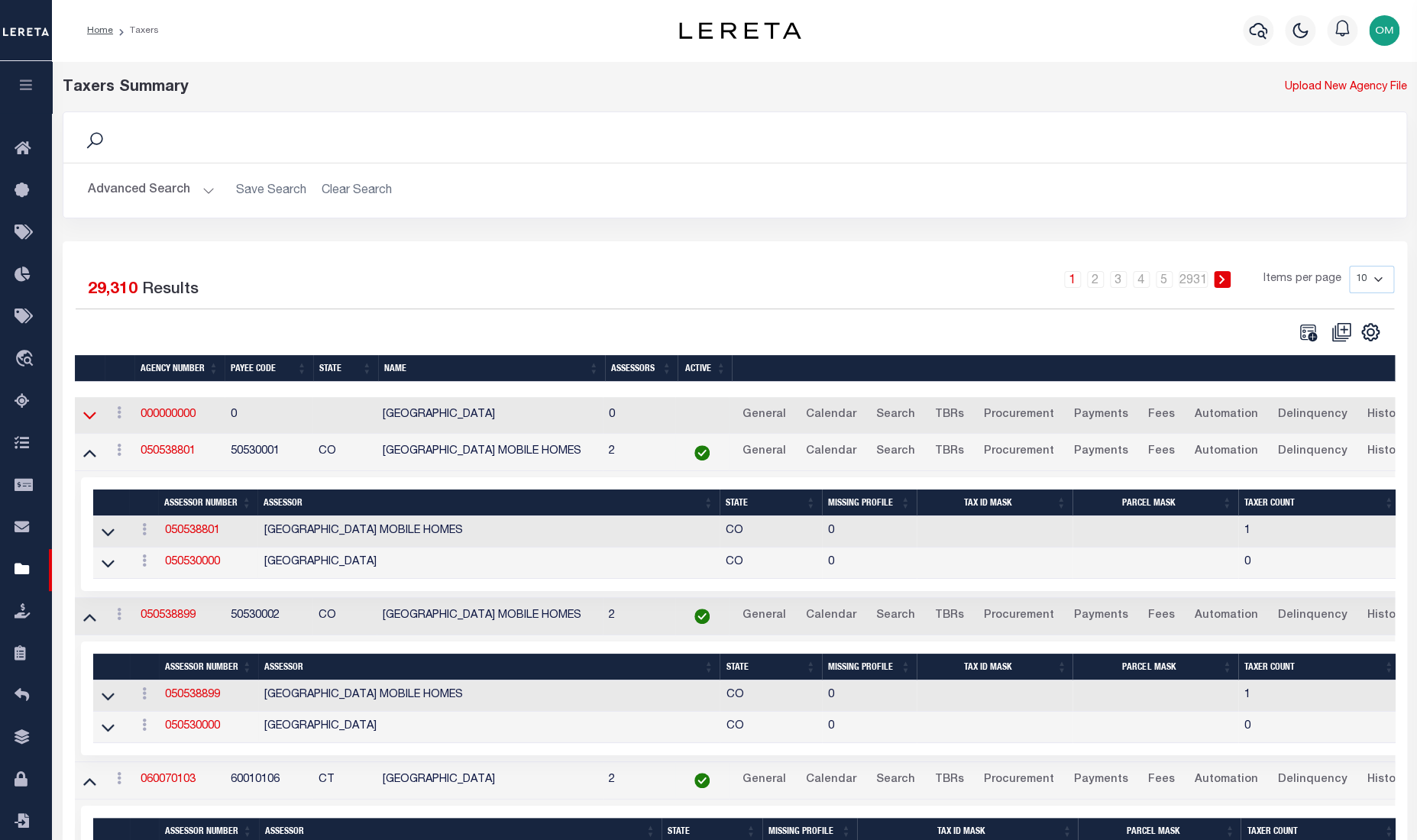
click at [90, 414] on icon at bounding box center [89, 415] width 13 height 16
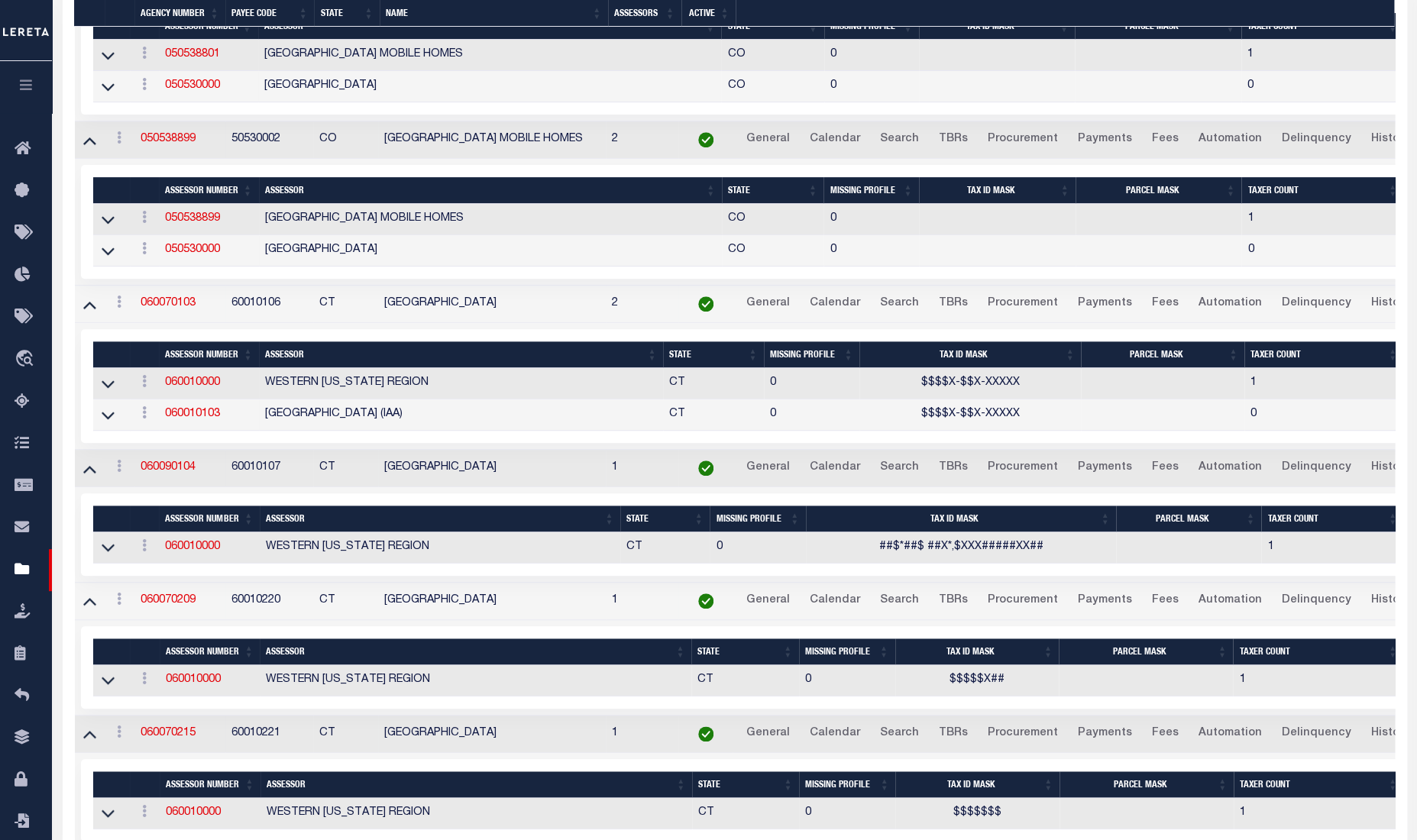
scroll to position [726, 0]
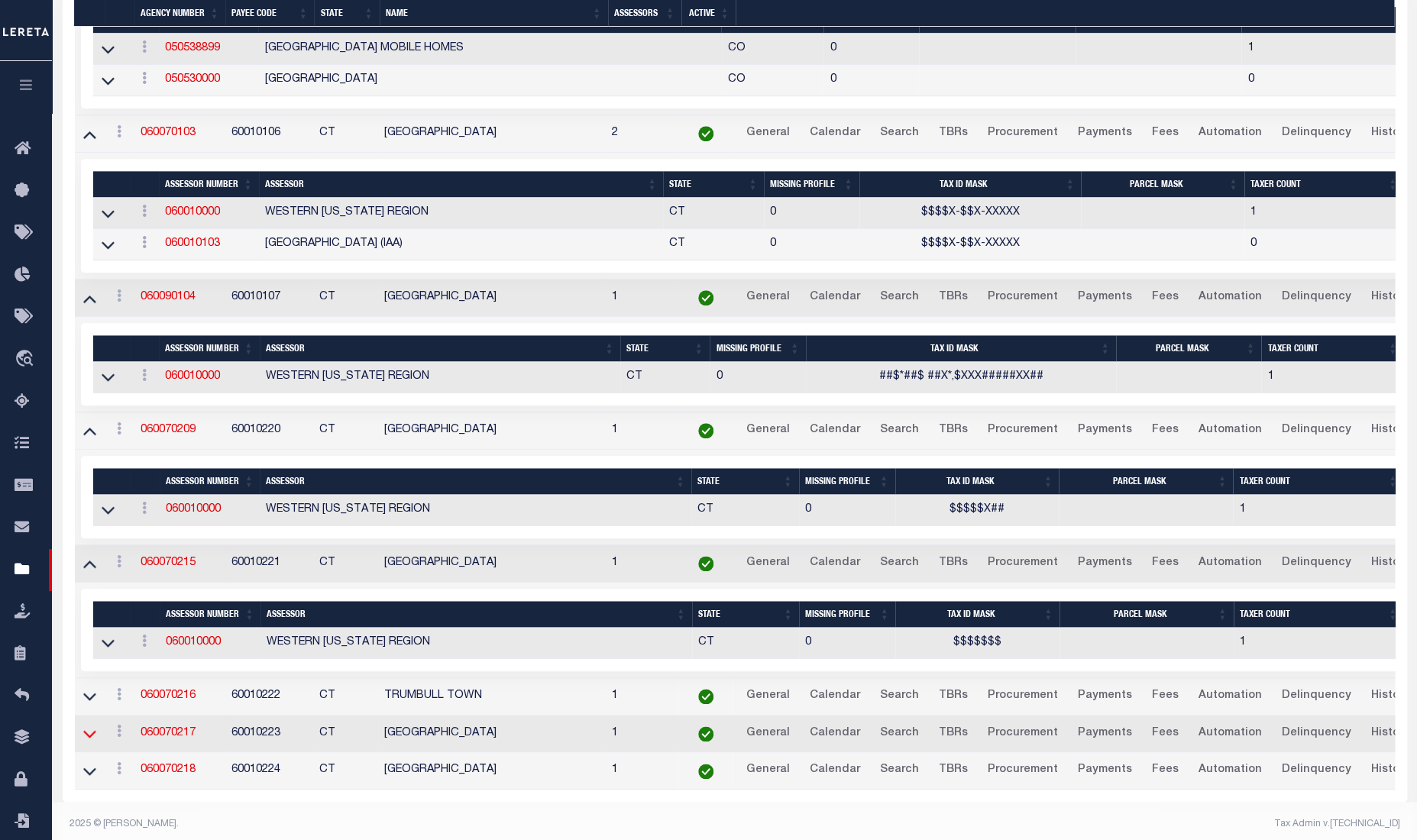
click at [92, 735] on icon at bounding box center [89, 734] width 13 height 16
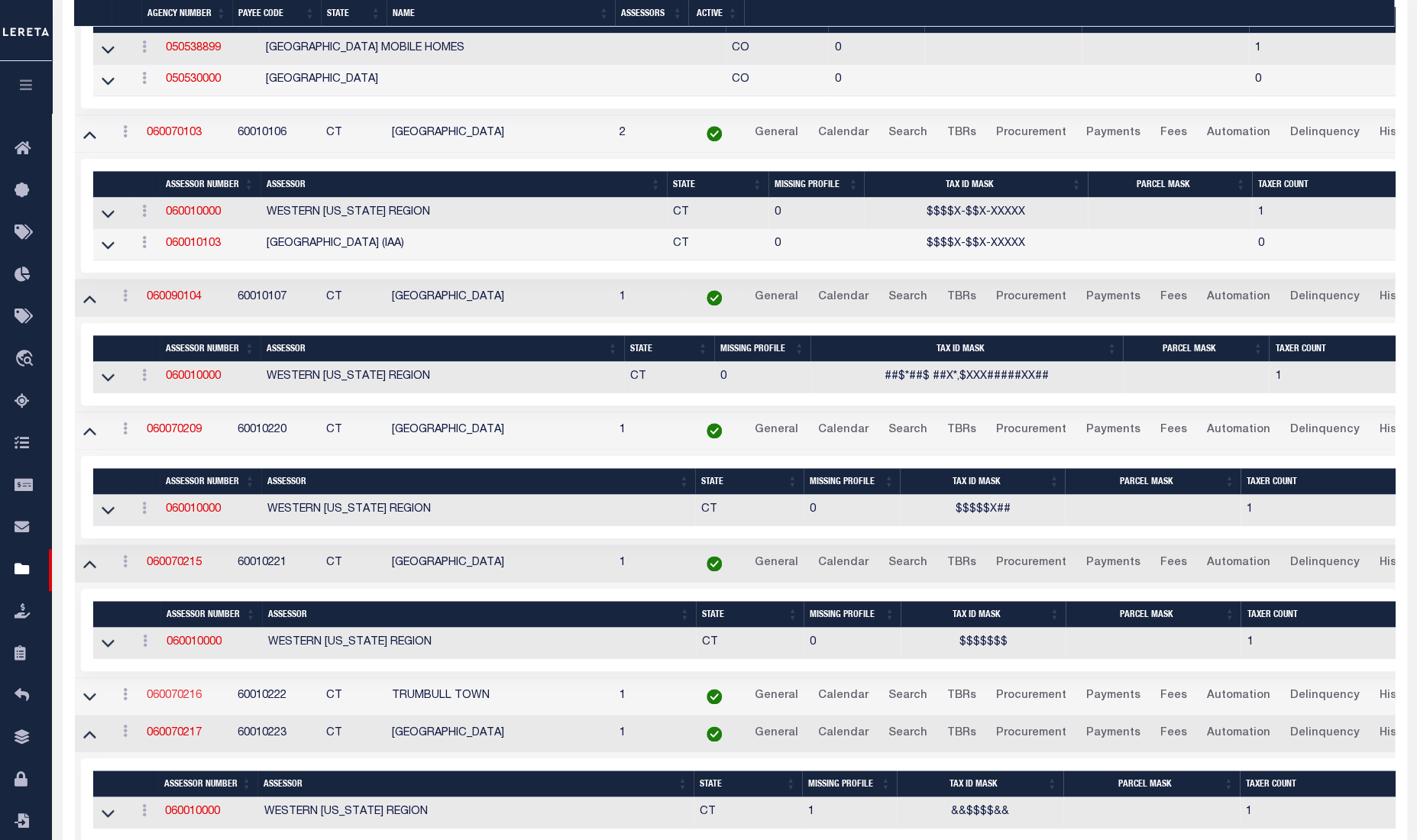
scroll to position [845, 0]
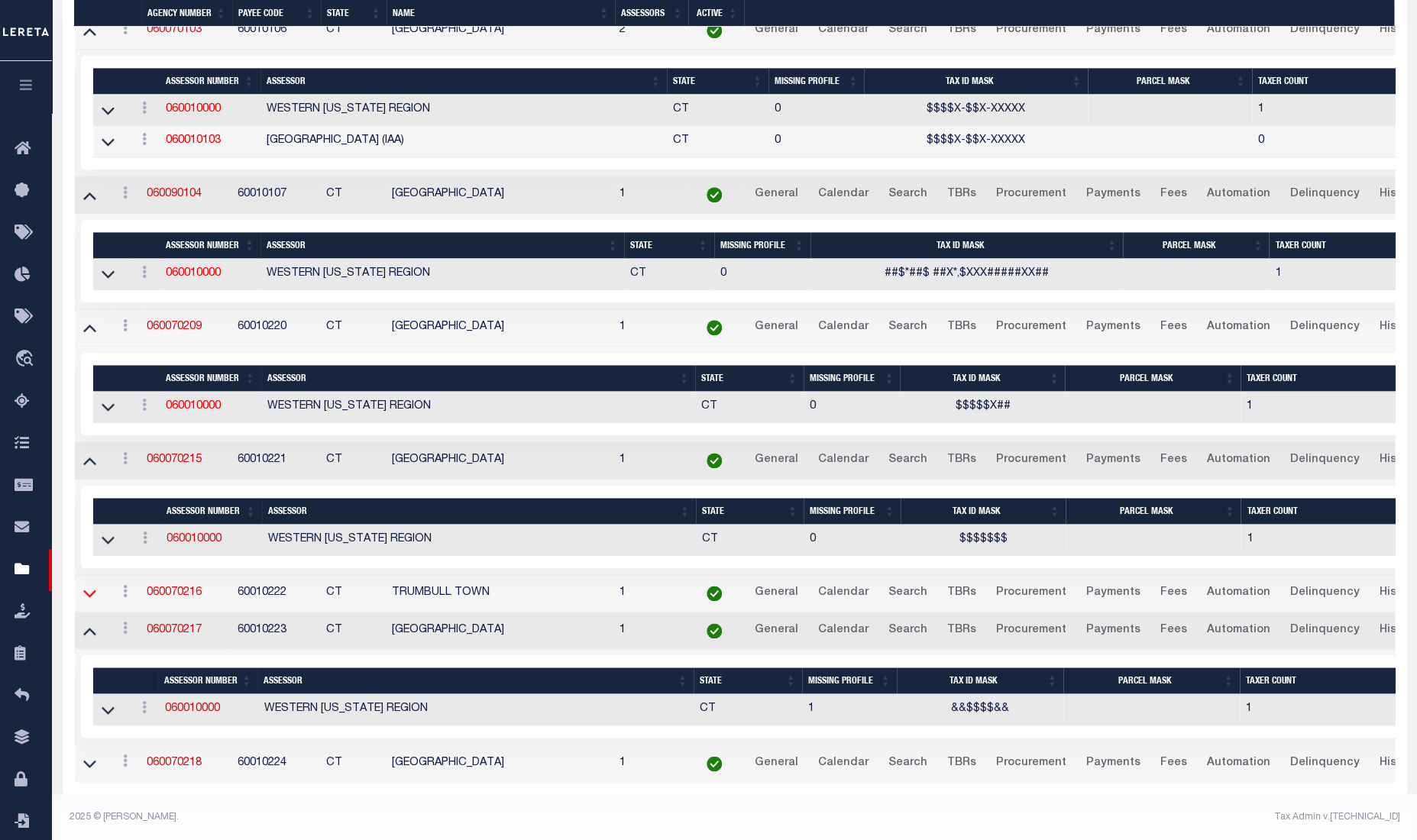
click at [92, 585] on icon at bounding box center [89, 593] width 13 height 16
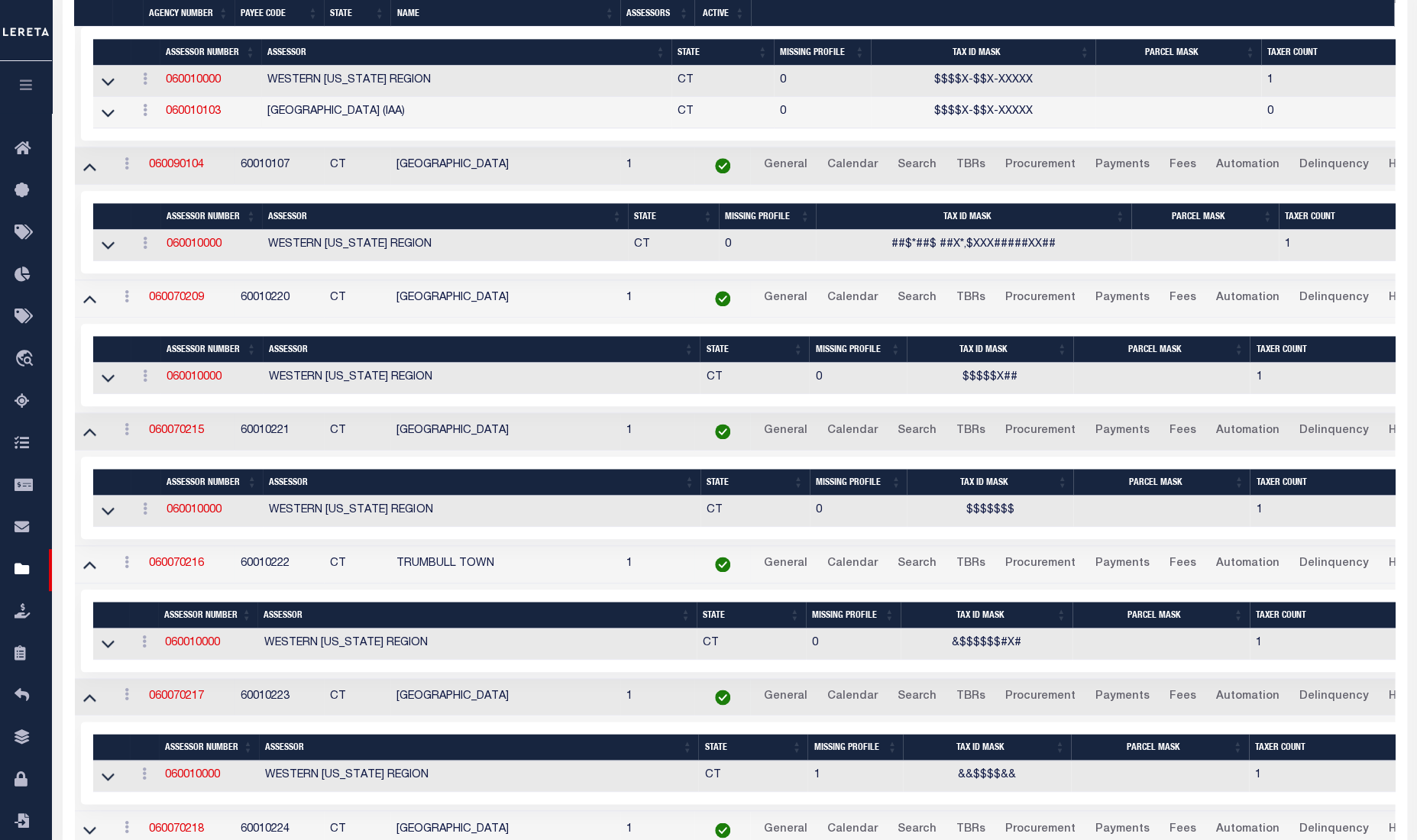
scroll to position [940, 0]
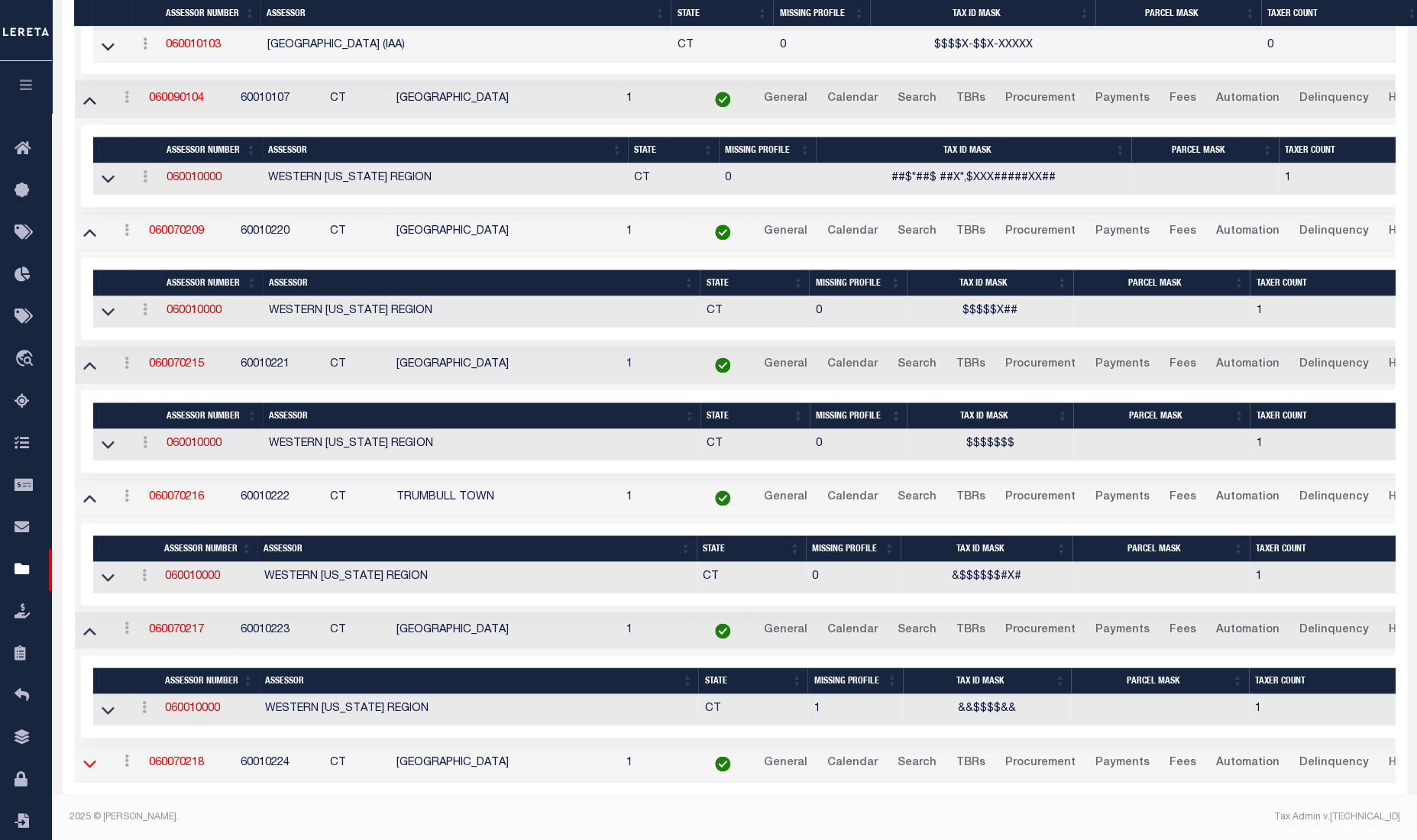
click at [85, 755] on icon at bounding box center [89, 763] width 13 height 16
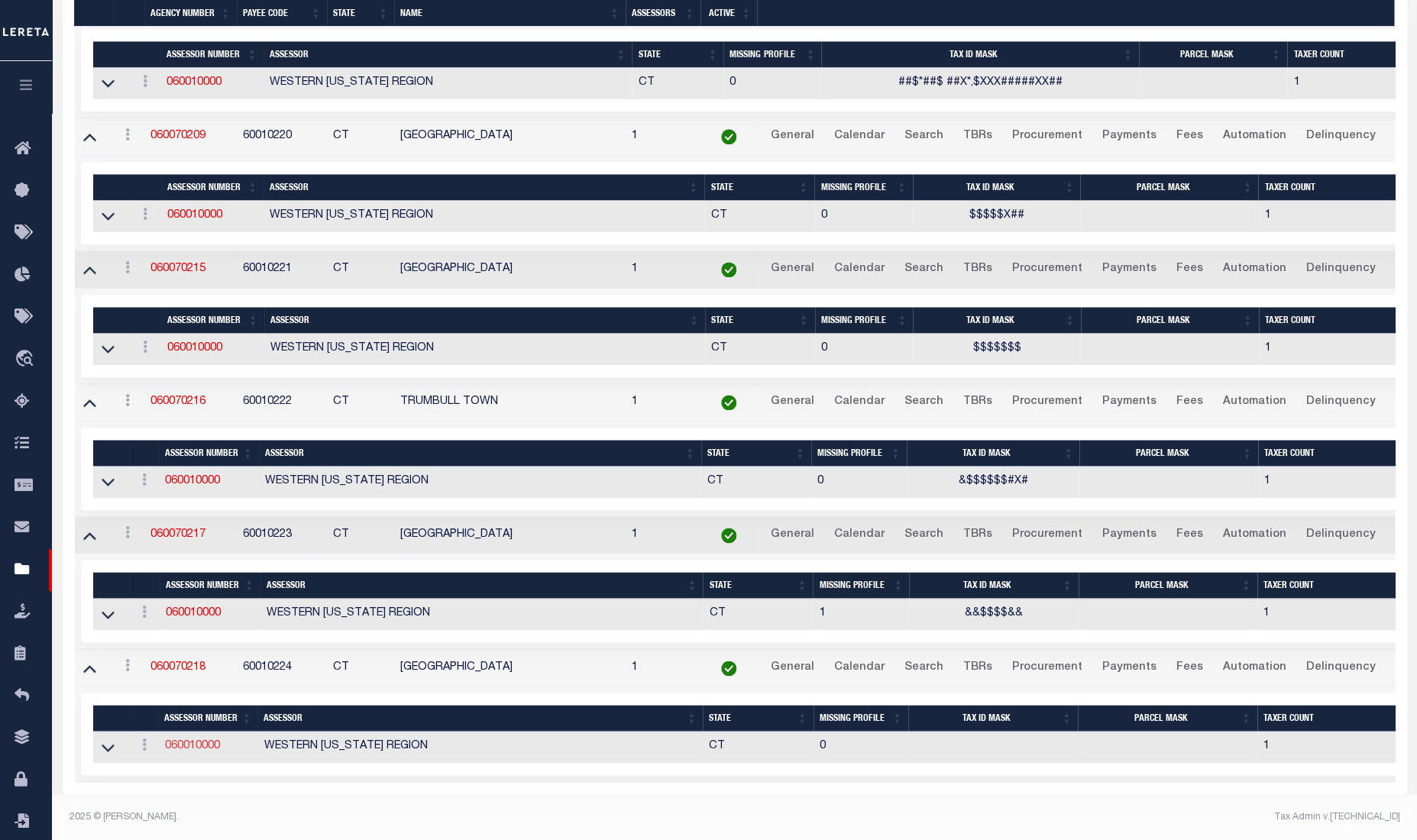
click at [190, 741] on link "060010000" at bounding box center [191, 746] width 55 height 11
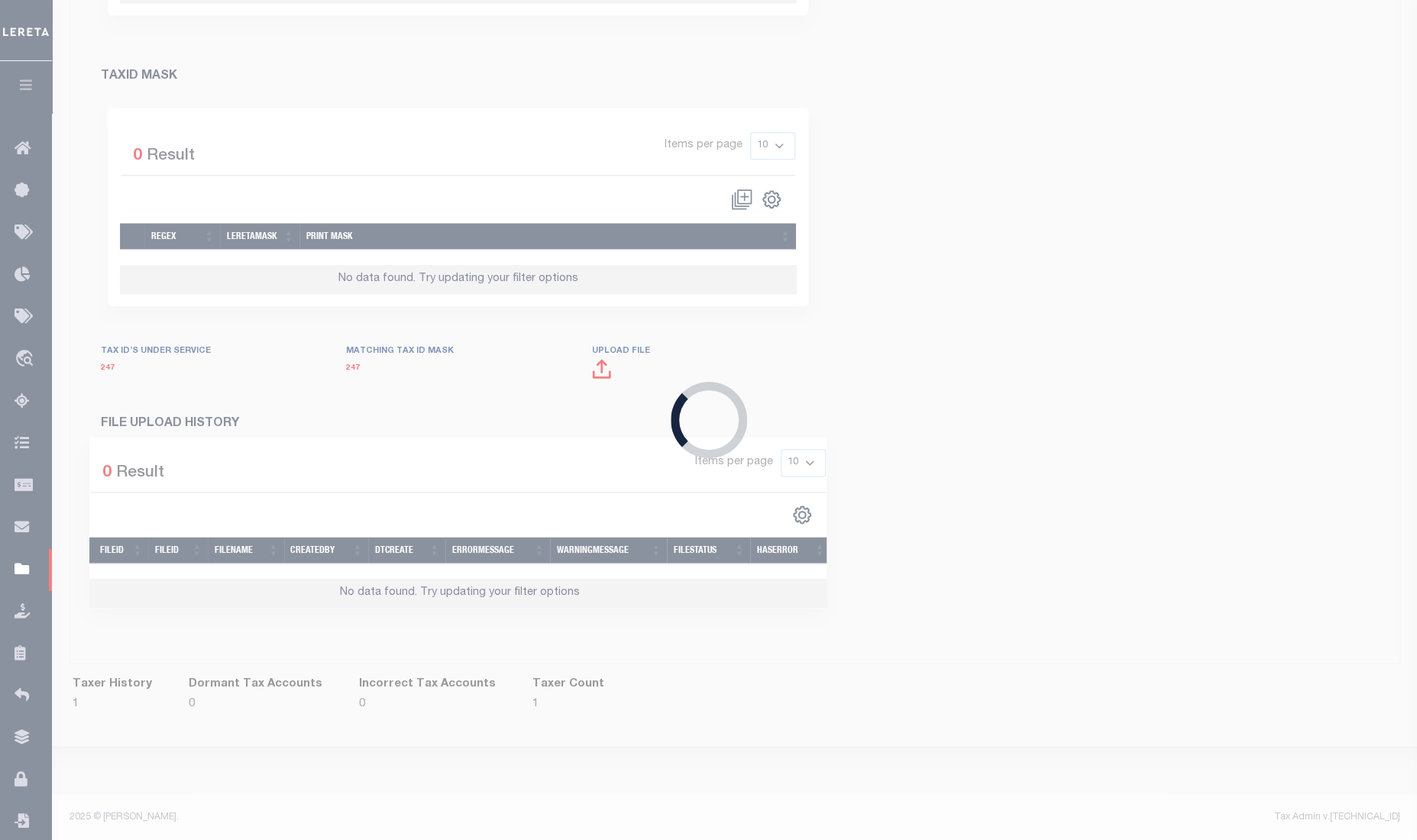
type input "060010000"
type input "WESTERN CONNECTICUT REGION"
select select "CT"
select select "9001"
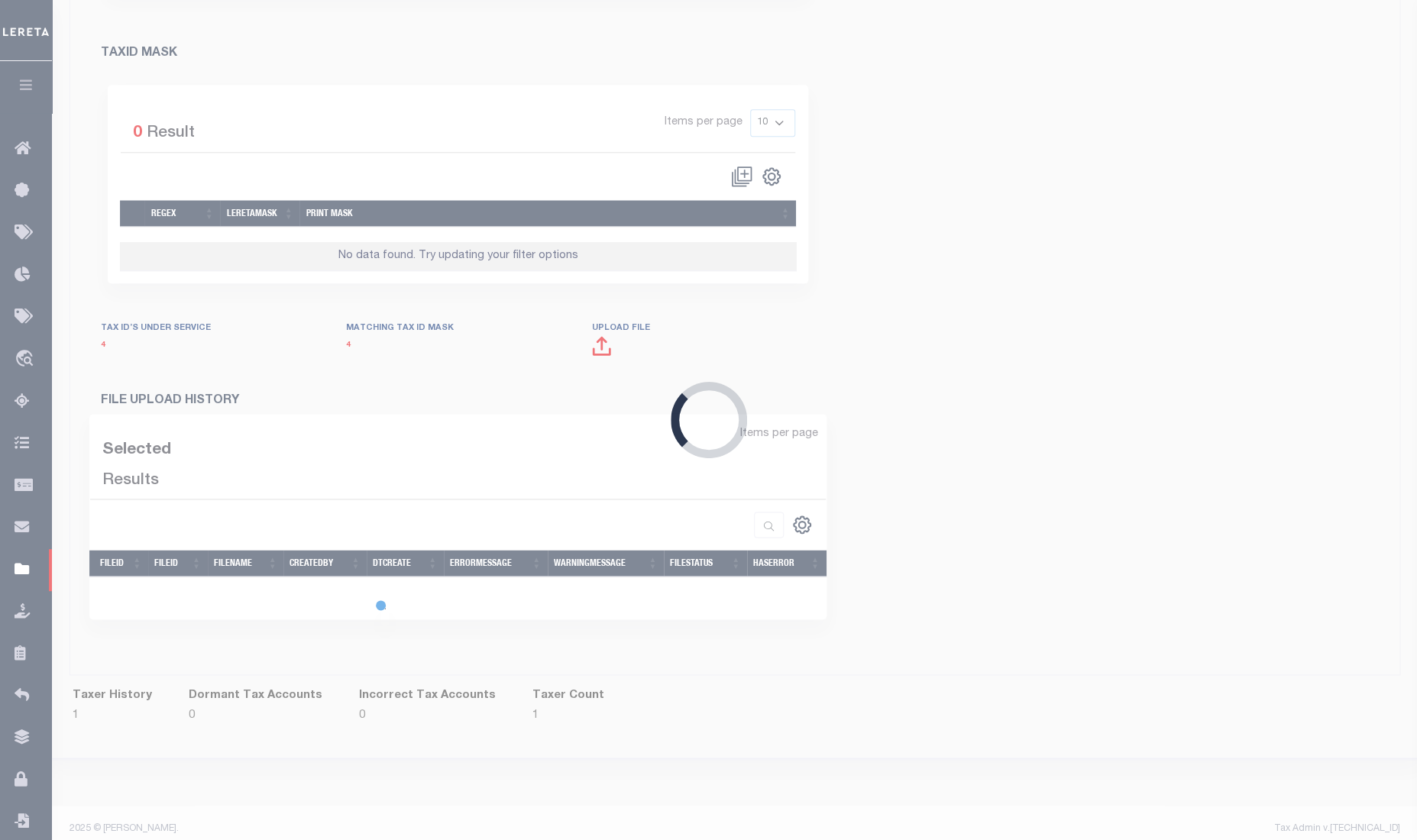
scroll to position [851, 0]
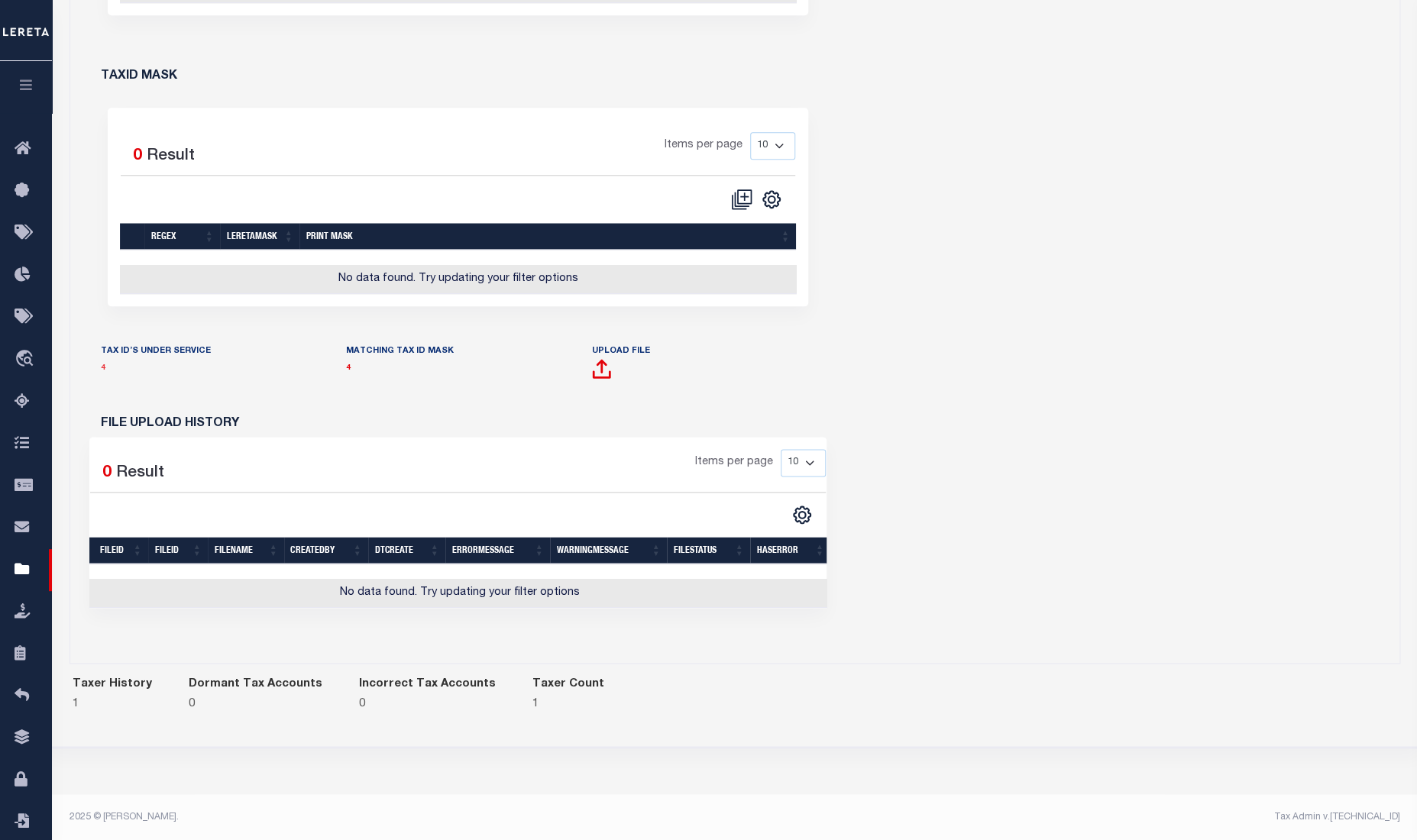
click at [101, 364] on link "4" at bounding box center [103, 368] width 5 height 7
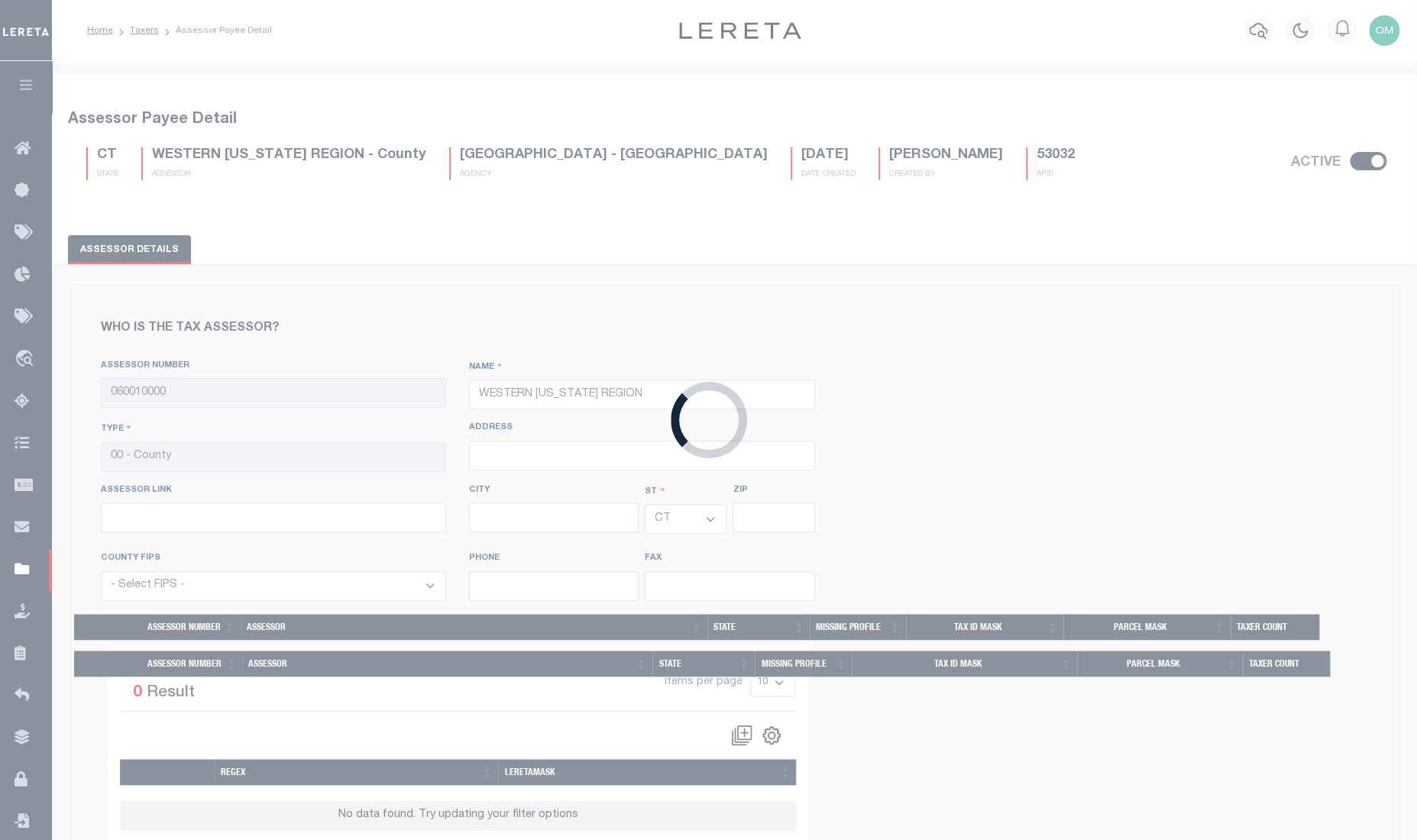
select select "9001"
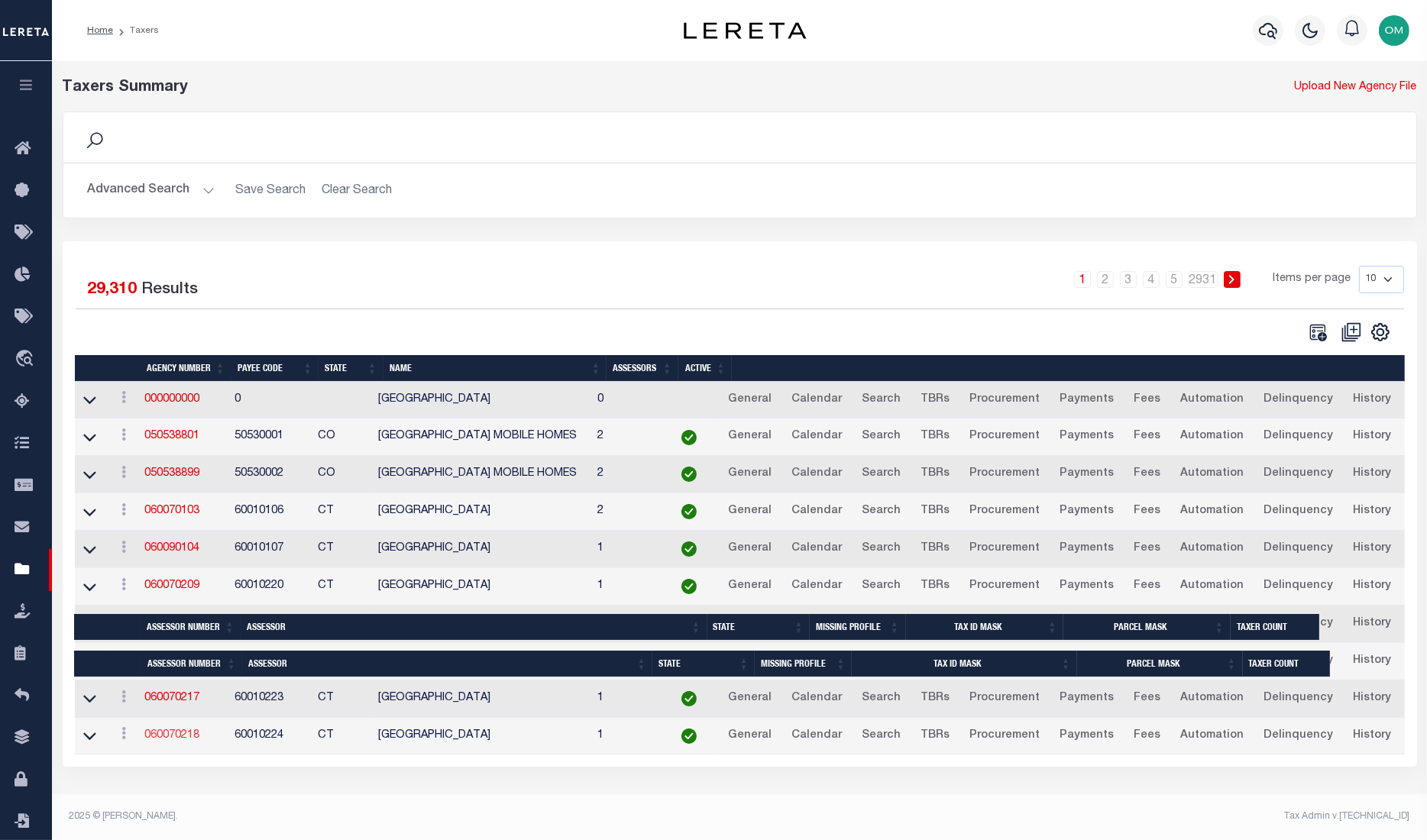
click at [182, 740] on link "060070218" at bounding box center [171, 736] width 55 height 11
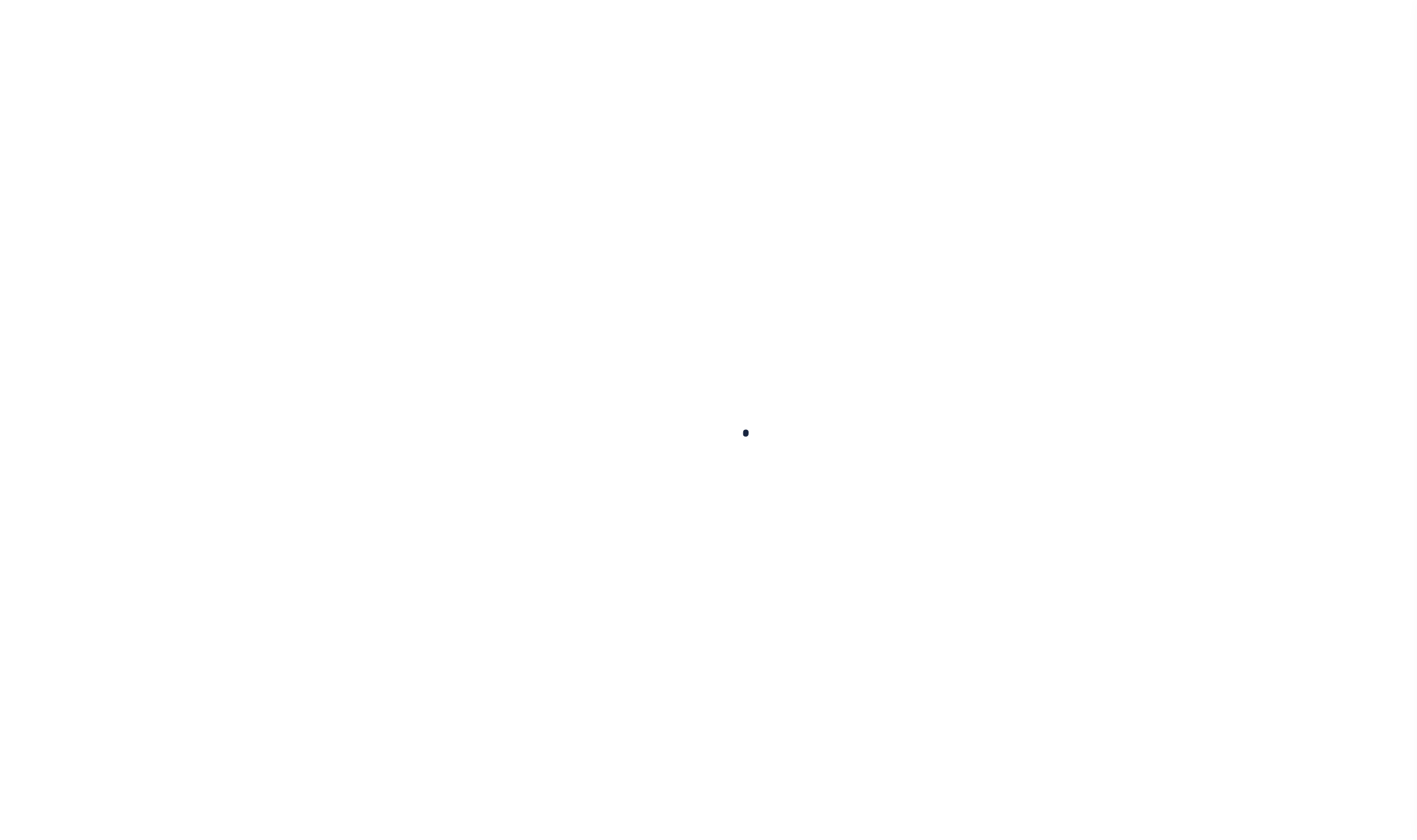
select select
checkbox input "false"
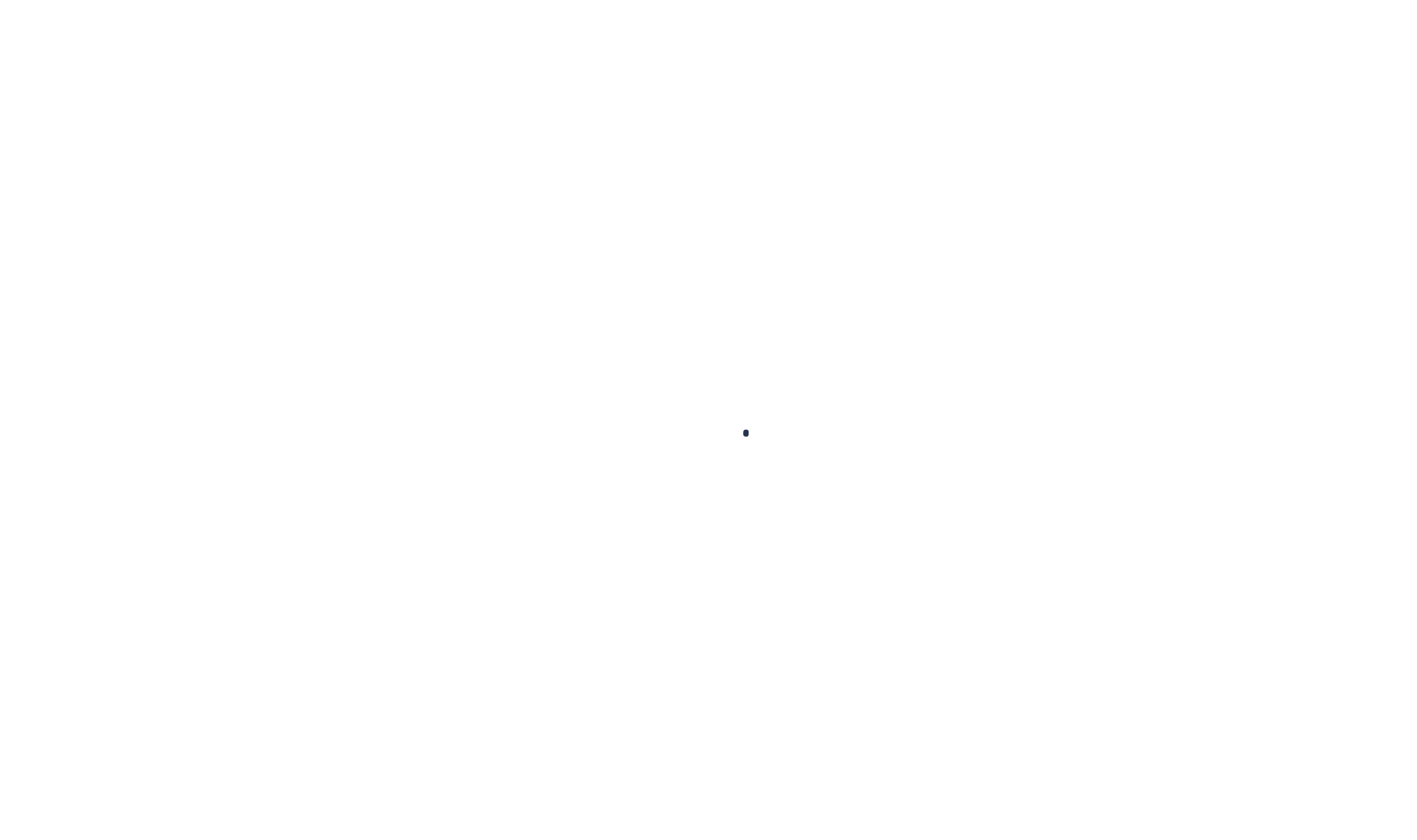
checkbox input "false"
type input "900117008"
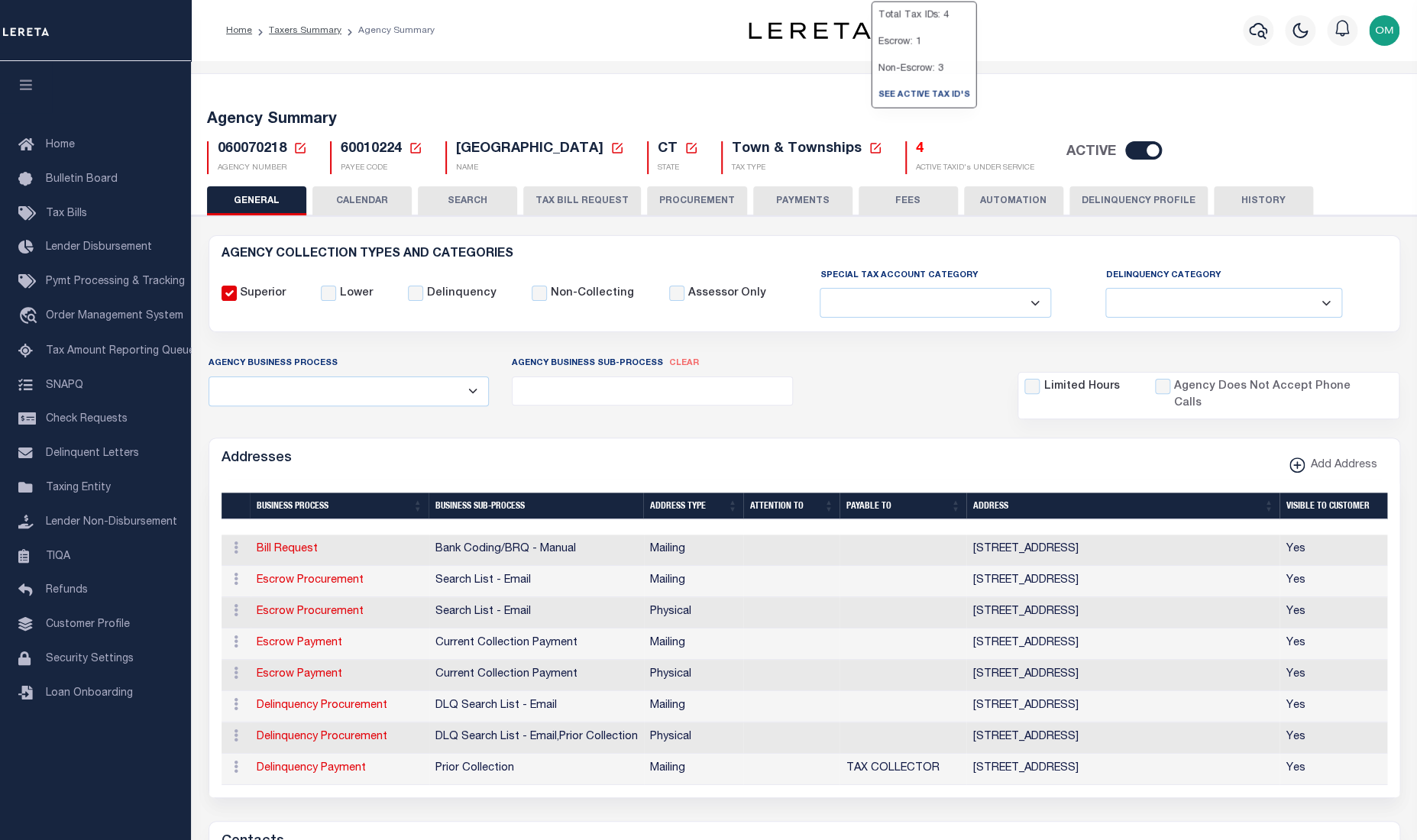
click at [916, 149] on h5 "4" at bounding box center [975, 149] width 118 height 16
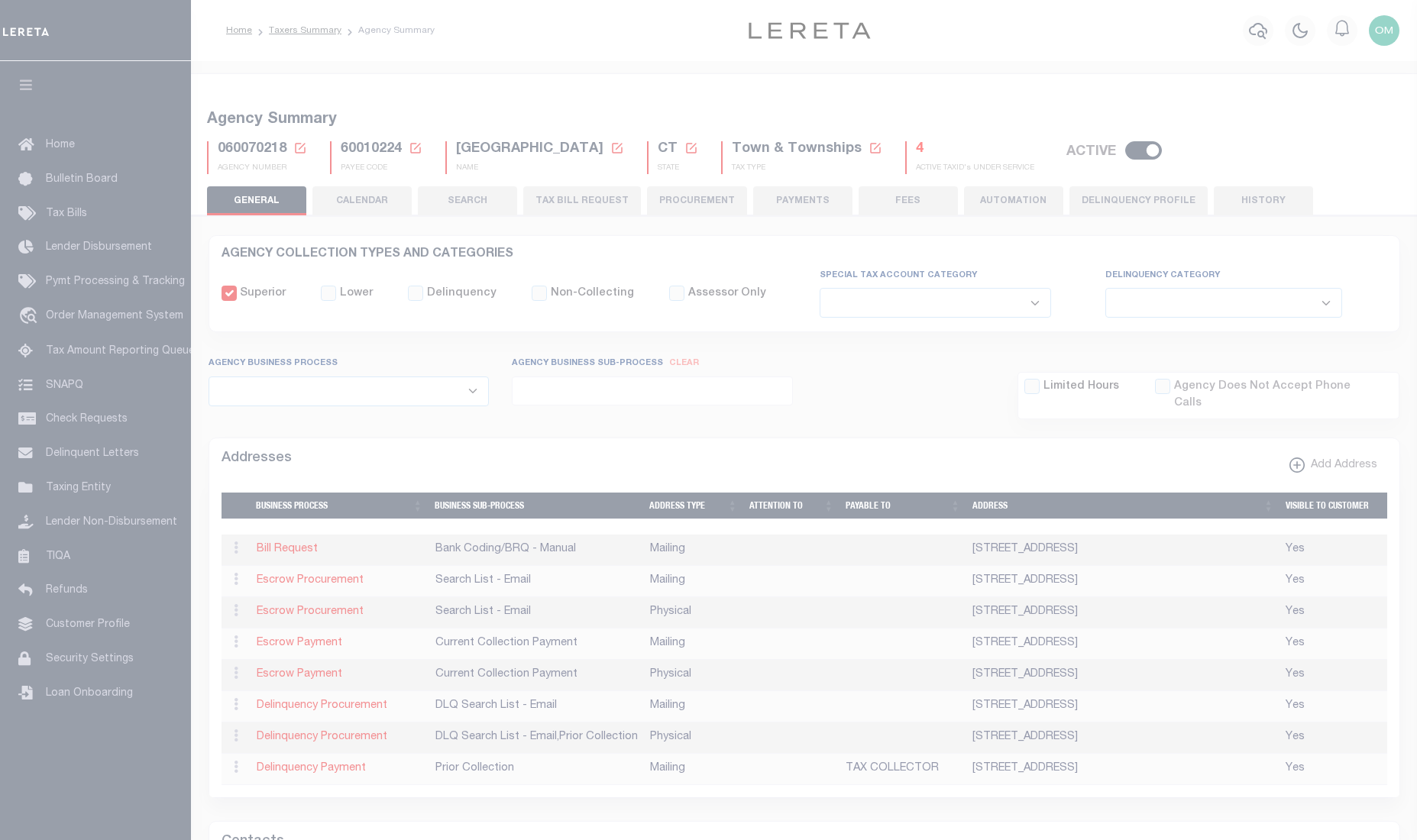
select select
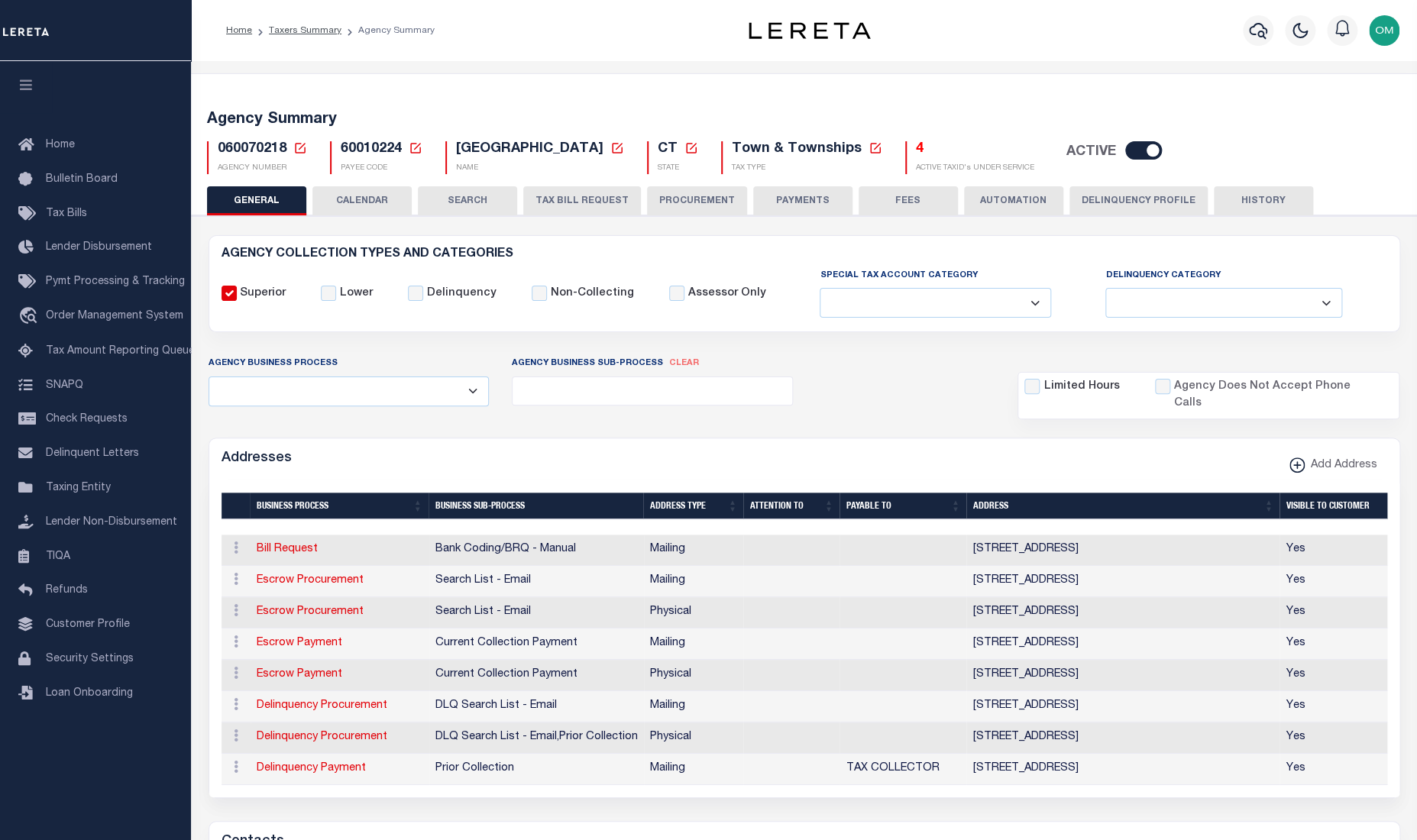
click at [375, 187] on button "CALENDAR" at bounding box center [362, 201] width 99 height 29
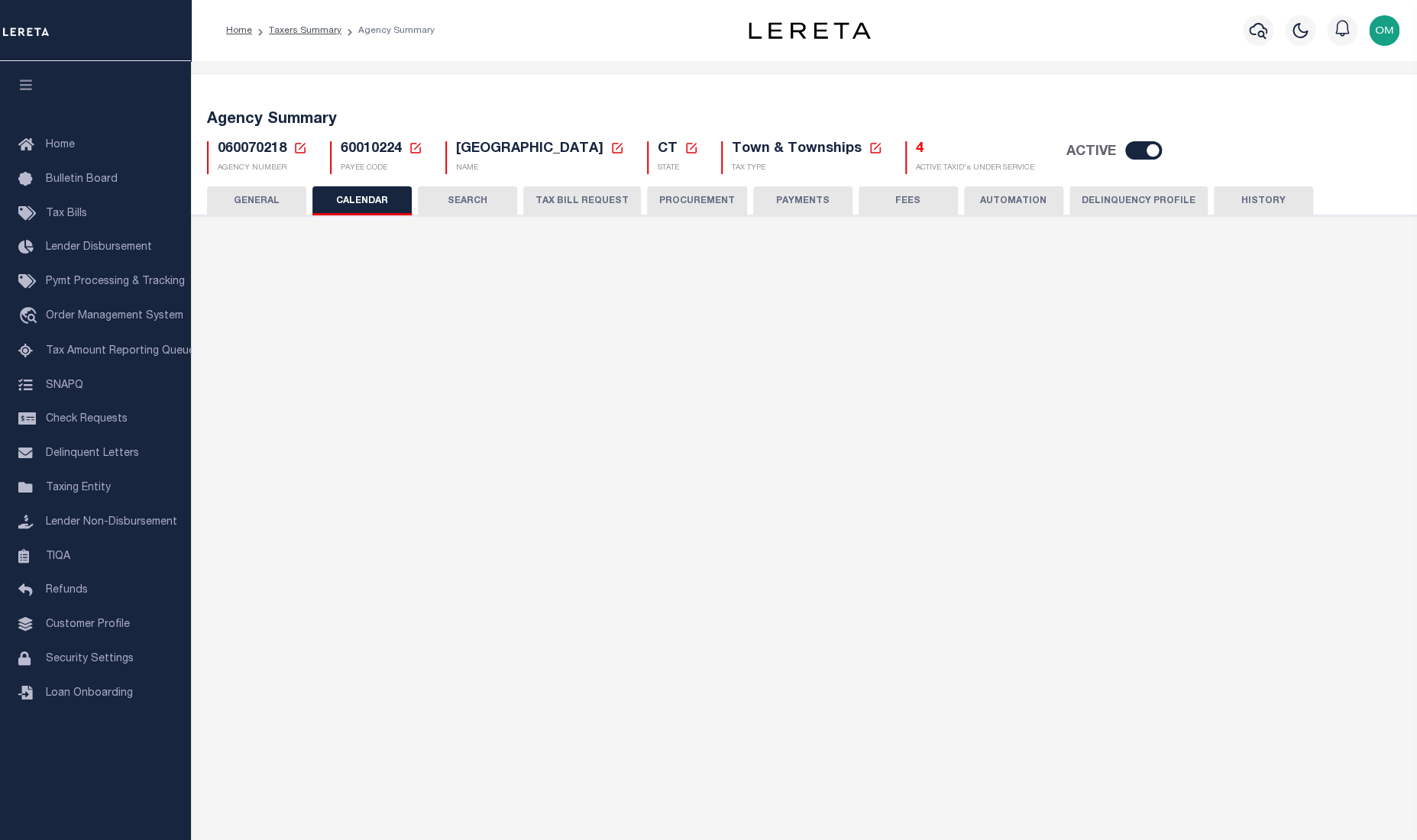
checkbox input "false"
type input "1"
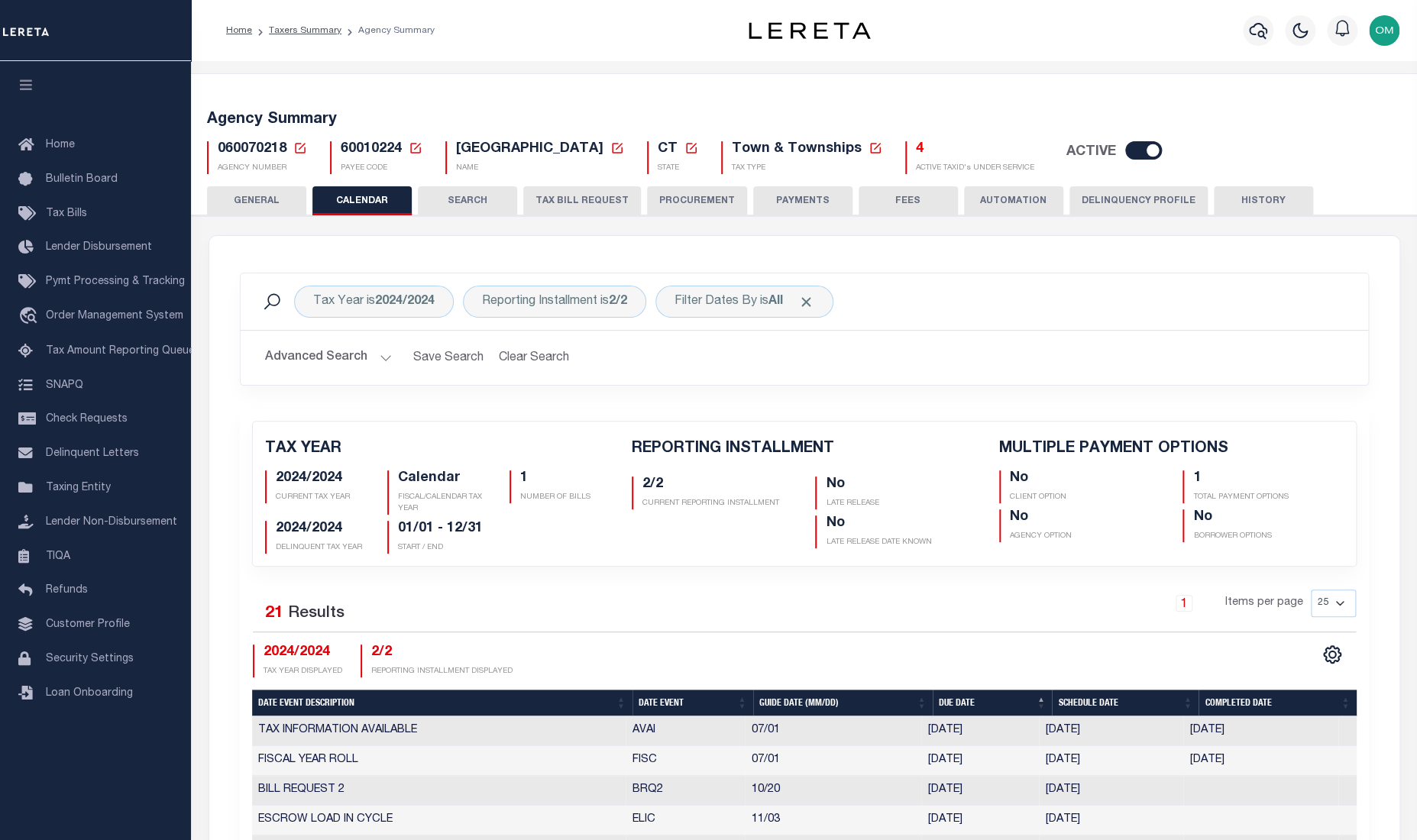
click at [481, 199] on button "SEARCH" at bounding box center [467, 201] width 99 height 29
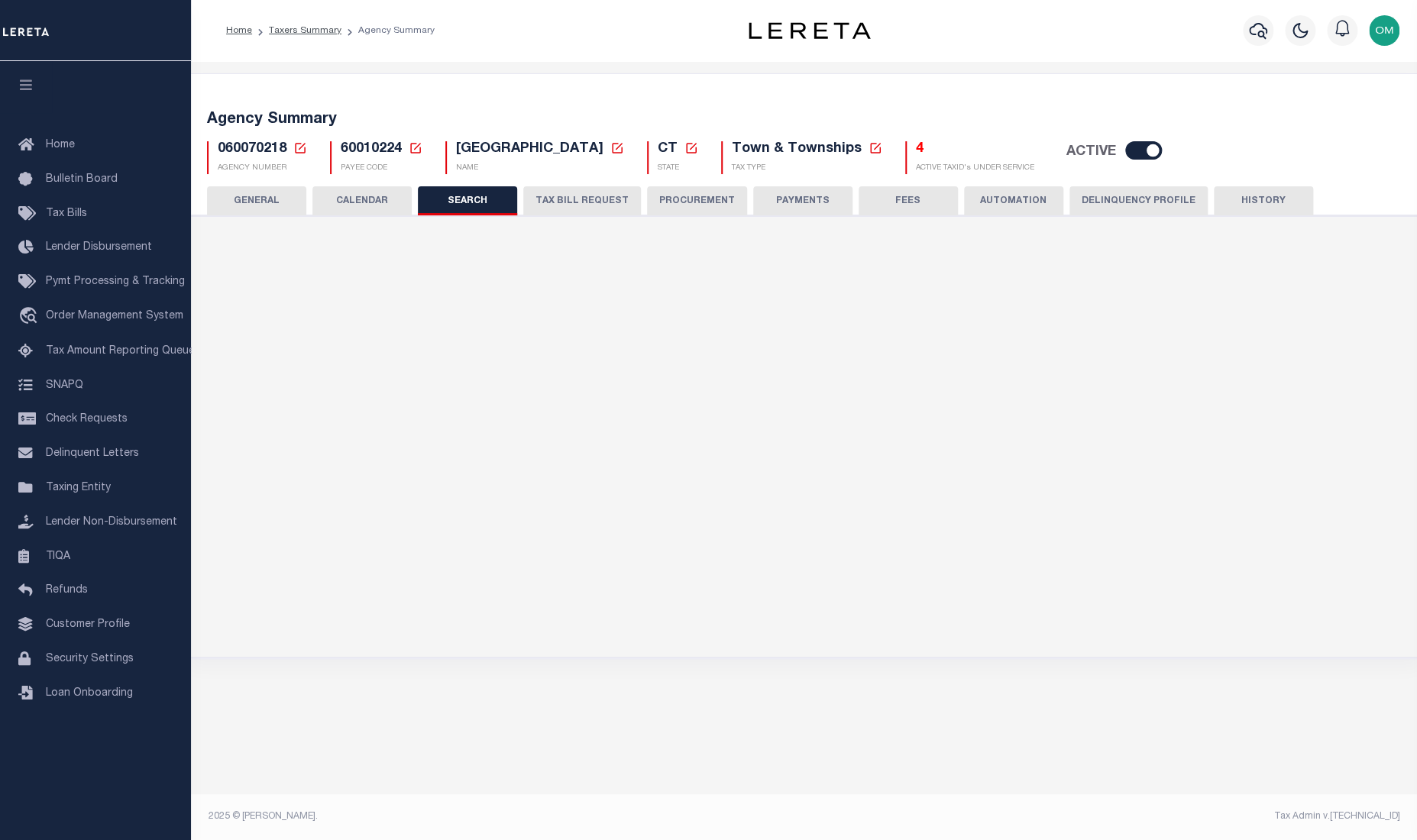
checkbox input "false"
type input "13000"
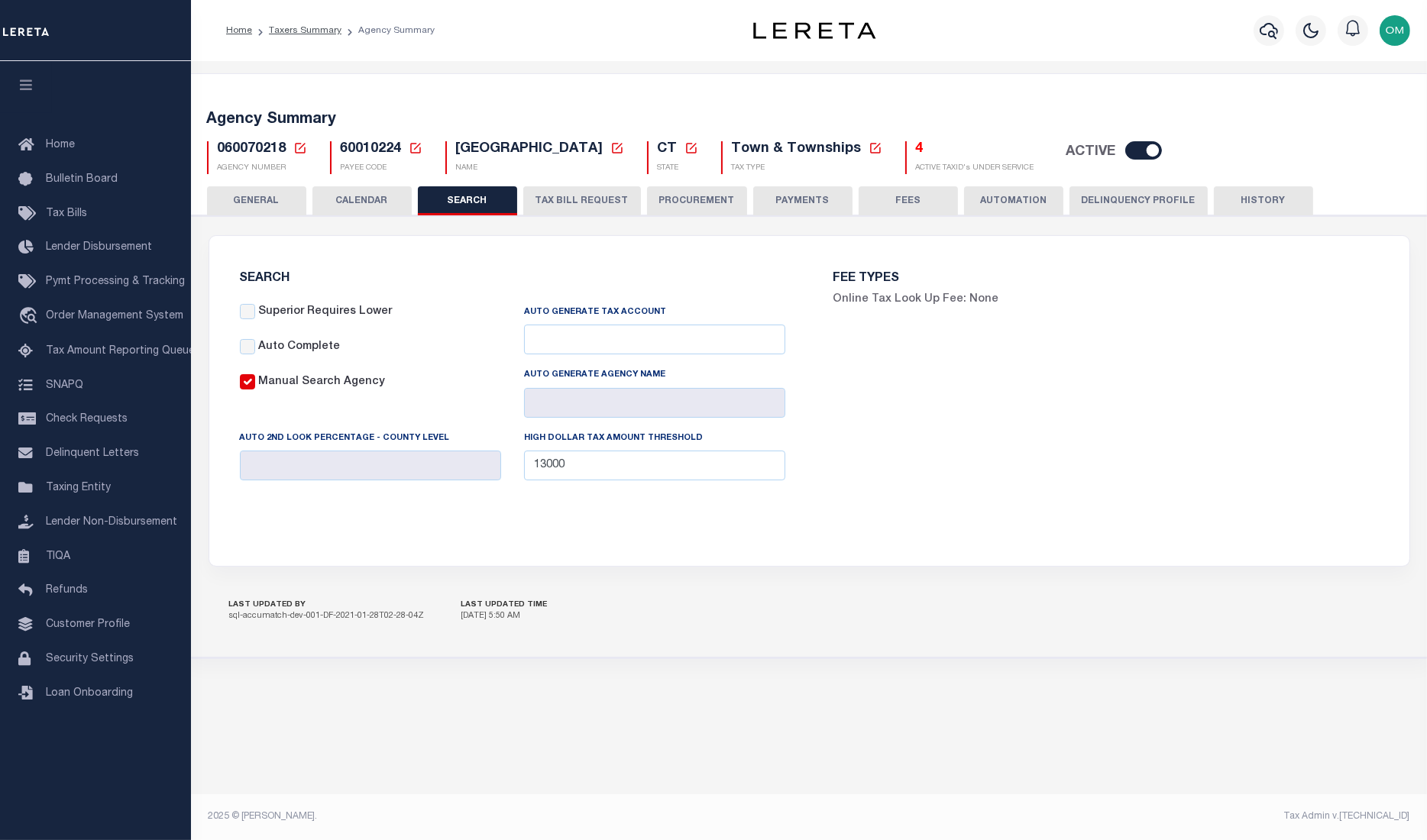
click at [592, 198] on button "TAX BILL REQUEST" at bounding box center [581, 201] width 118 height 29
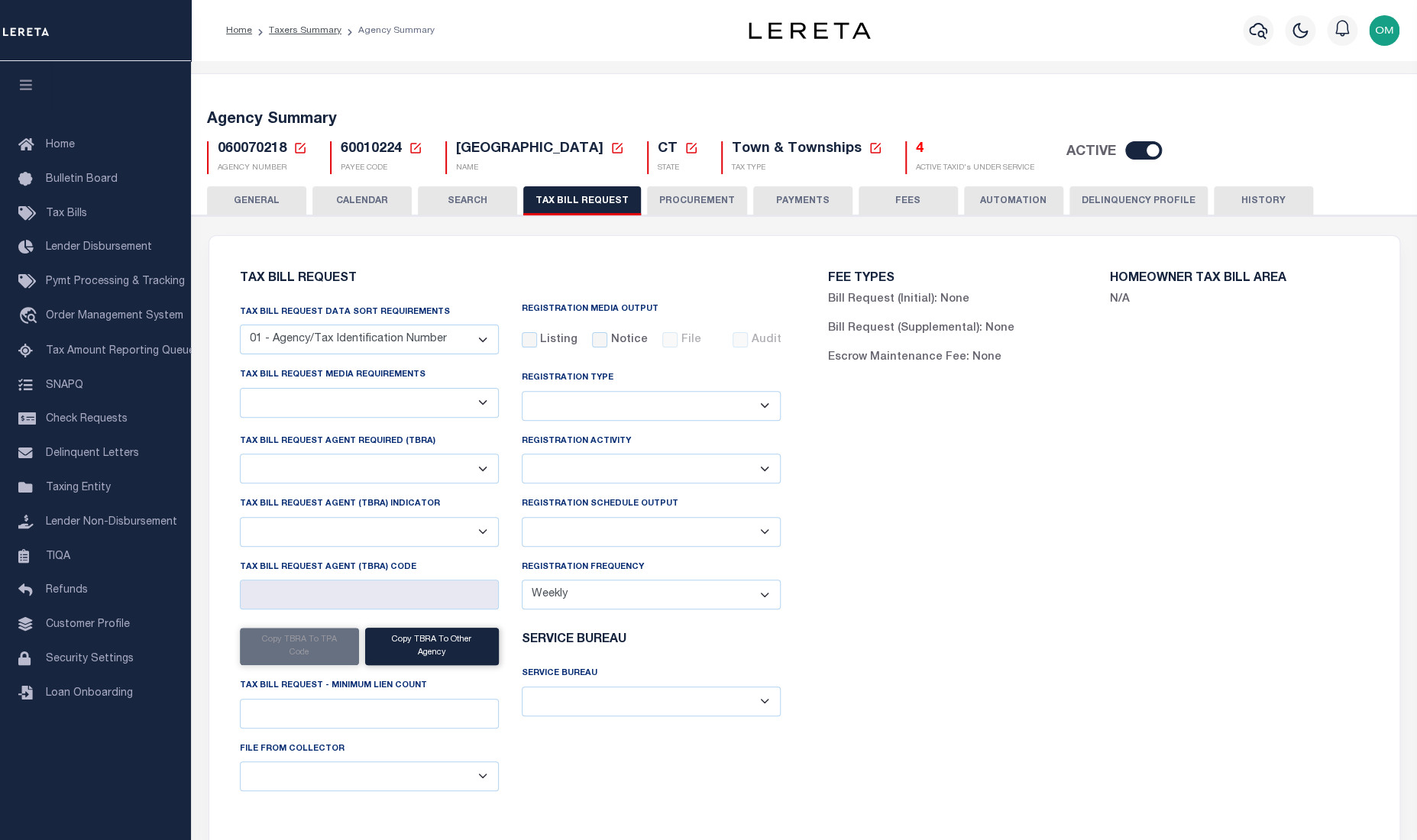
select select "29"
select select "22"
select select "false"
select select "1"
select select
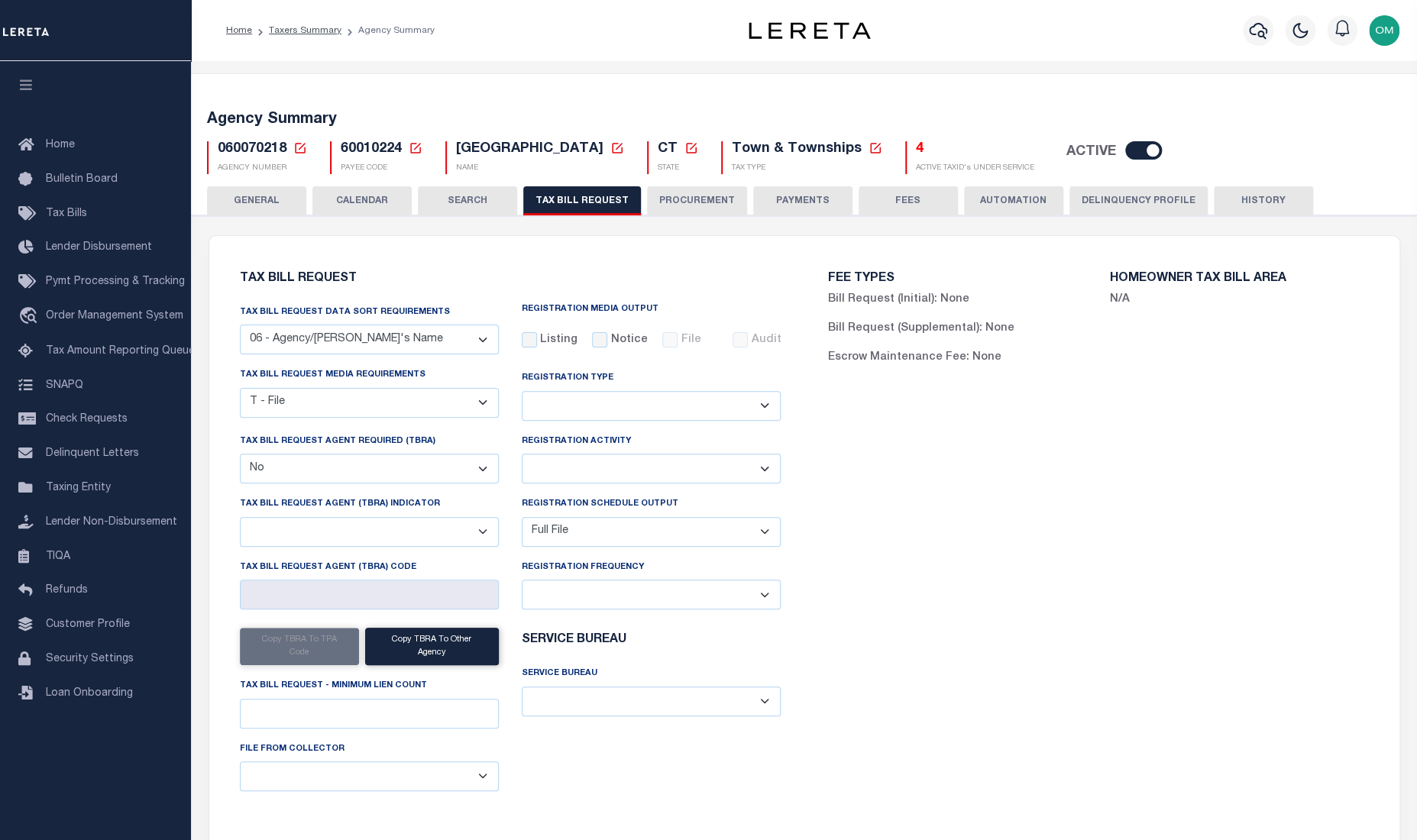
click at [706, 199] on button "PROCUREMENT" at bounding box center [697, 201] width 100 height 29
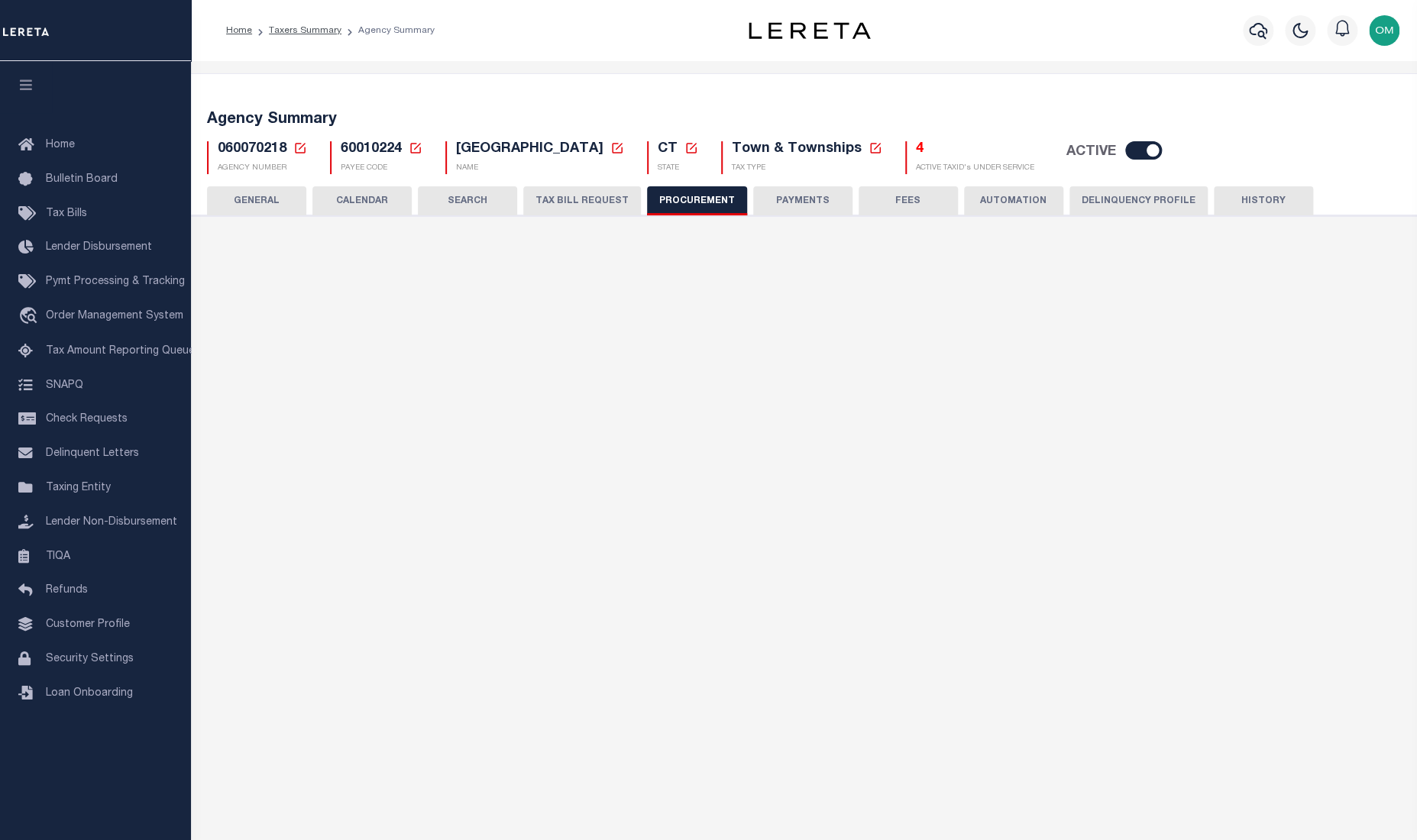
click at [706, 199] on button "PROCUREMENT" at bounding box center [697, 201] width 100 height 29
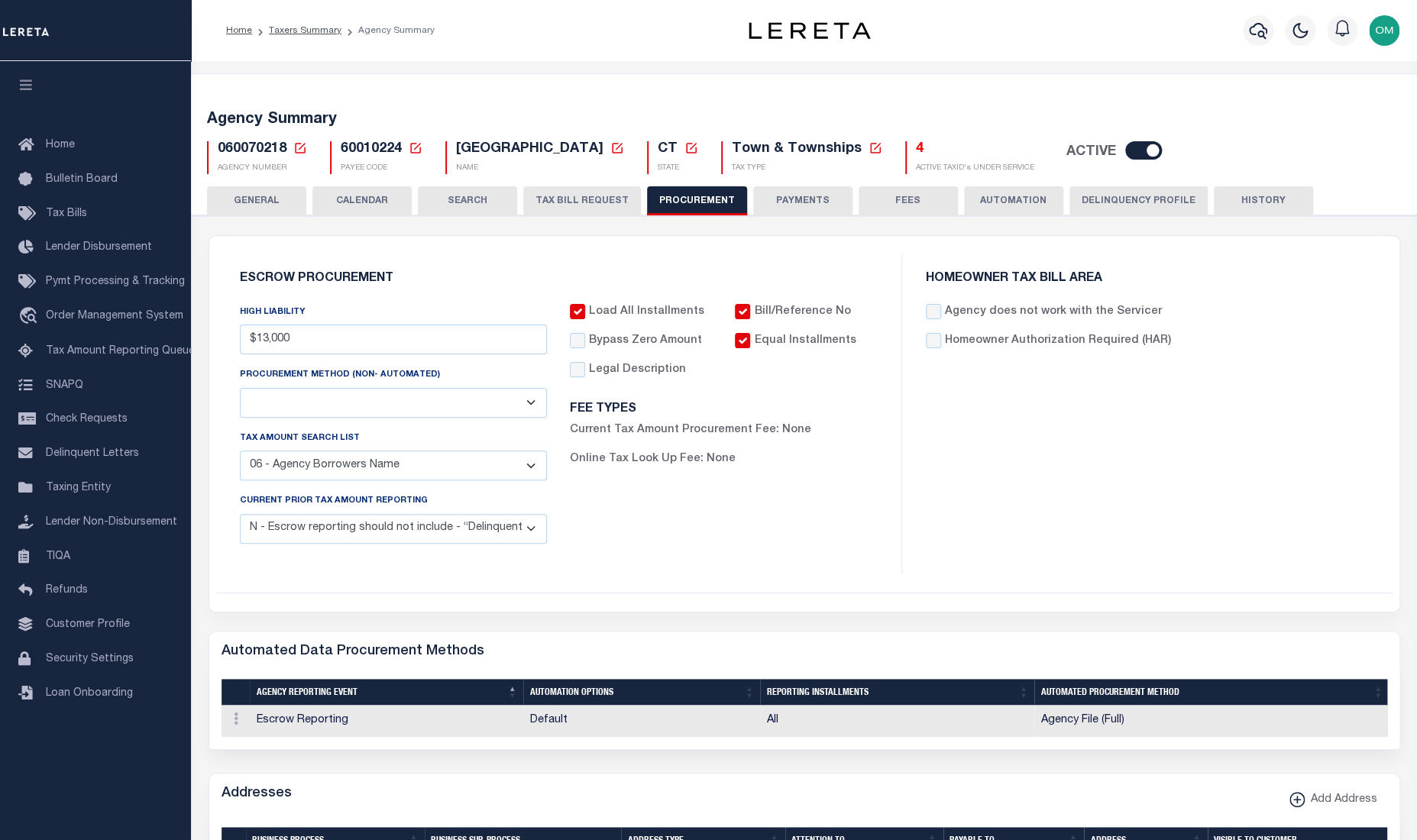
click at [818, 208] on button "PAYMENTS" at bounding box center [803, 201] width 99 height 29
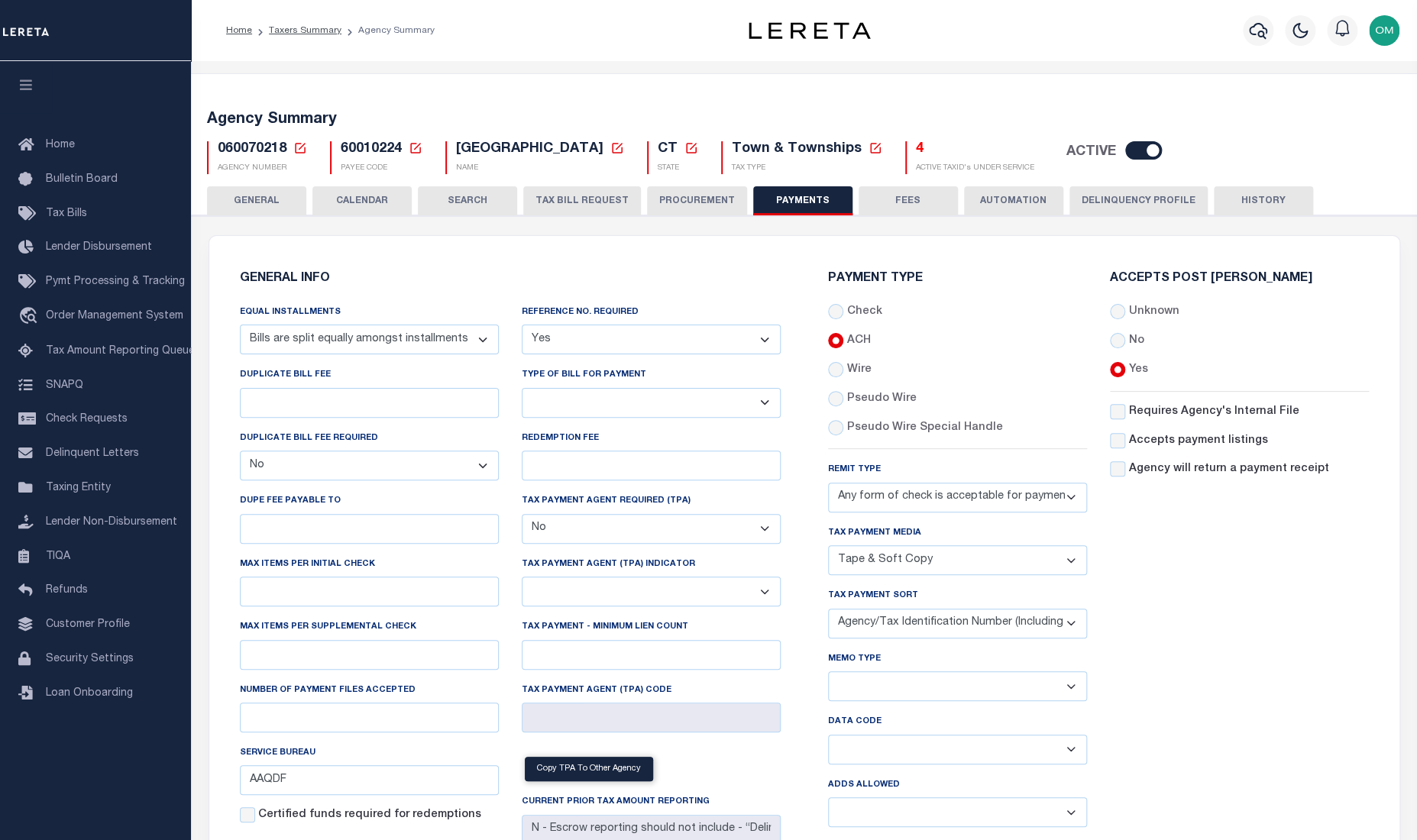
click at [910, 209] on button "FEES" at bounding box center [908, 201] width 99 height 29
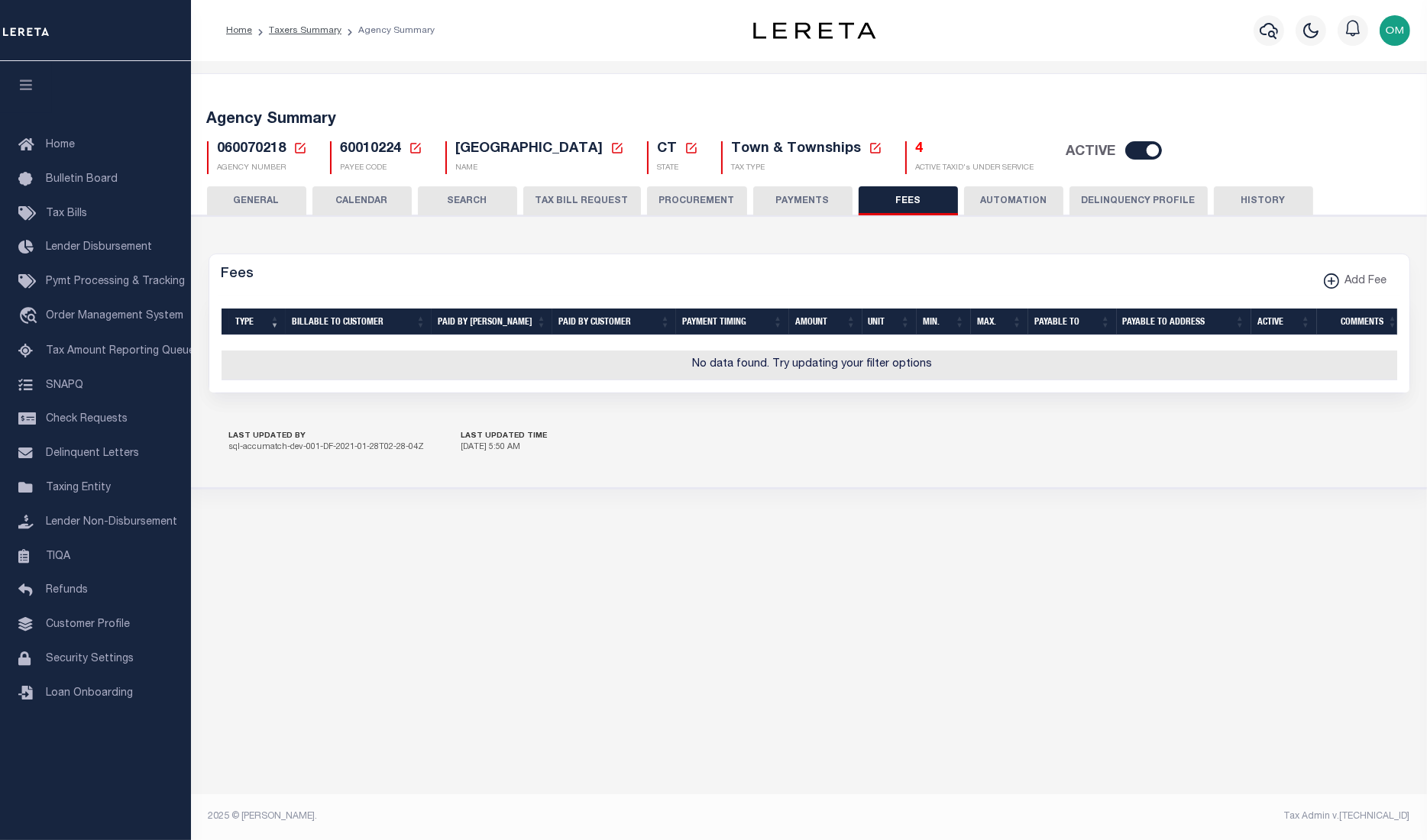
click at [1019, 206] on button "AUTOMATION" at bounding box center [1013, 201] width 99 height 29
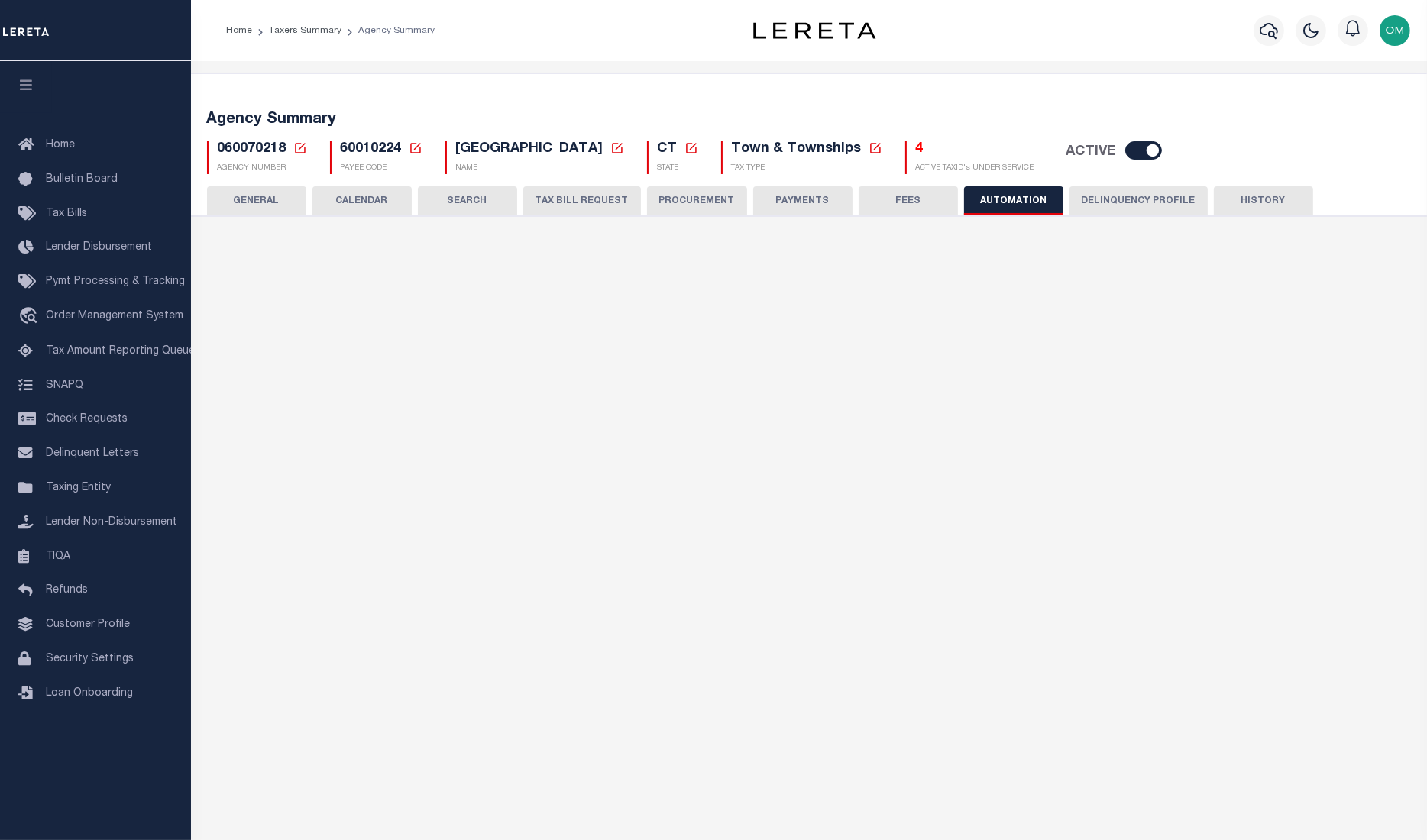
click at [1140, 203] on button "Delinquency Profile" at bounding box center [1139, 201] width 139 height 29
click at [1266, 201] on button "HISTORY" at bounding box center [1263, 201] width 99 height 29
